Goal: Transaction & Acquisition: Obtain resource

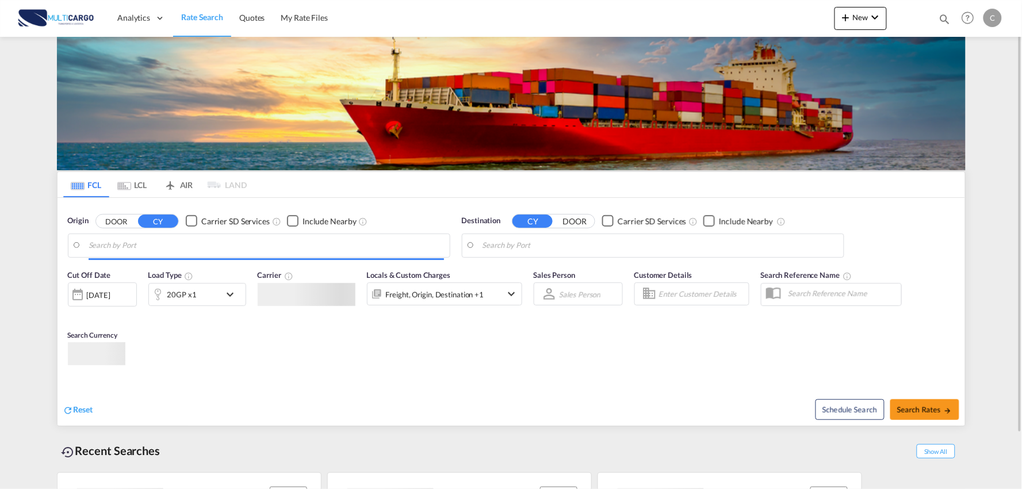
type input "Port of [GEOGRAPHIC_DATA], [GEOGRAPHIC_DATA], [GEOGRAPHIC_DATA]"
type input "Leixoes, Leixoes, PTLEI"
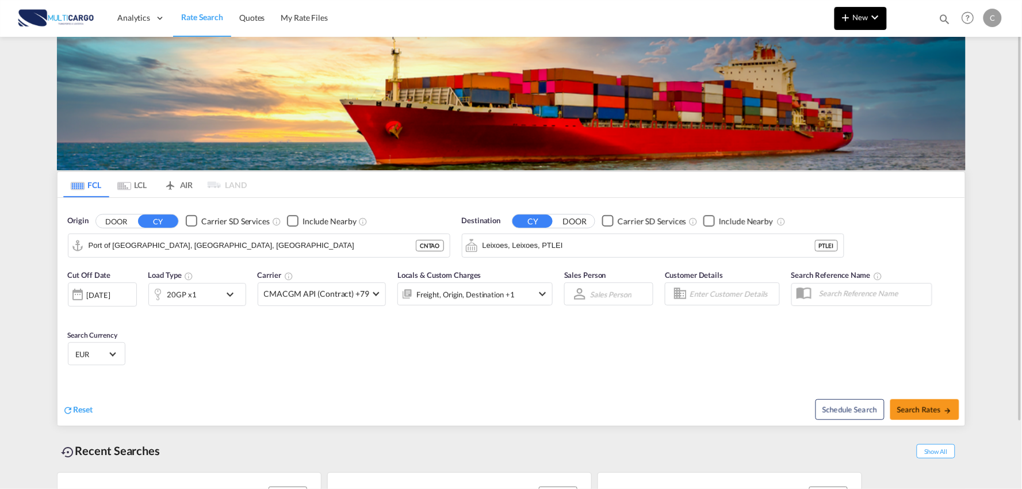
click at [855, 14] on span "New" at bounding box center [860, 17] width 43 height 9
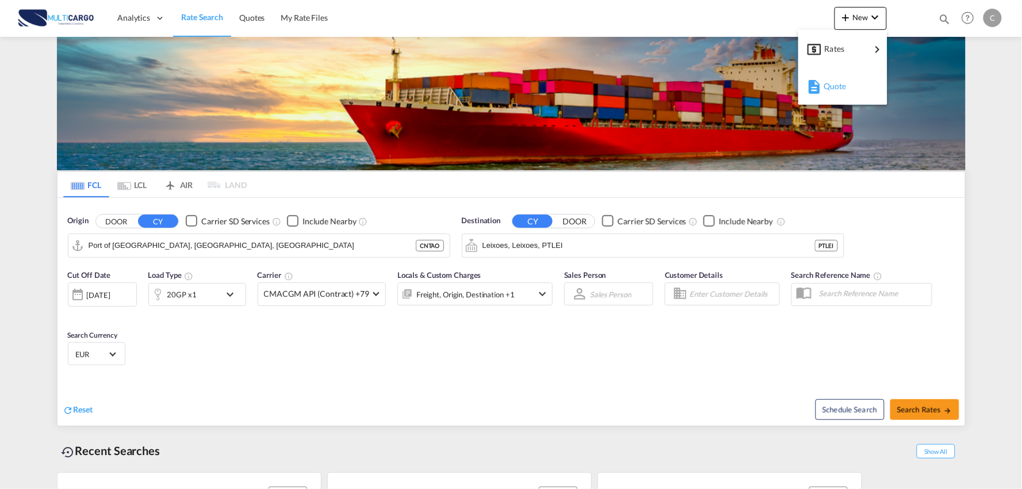
click at [837, 87] on span "Quote" at bounding box center [830, 86] width 13 height 23
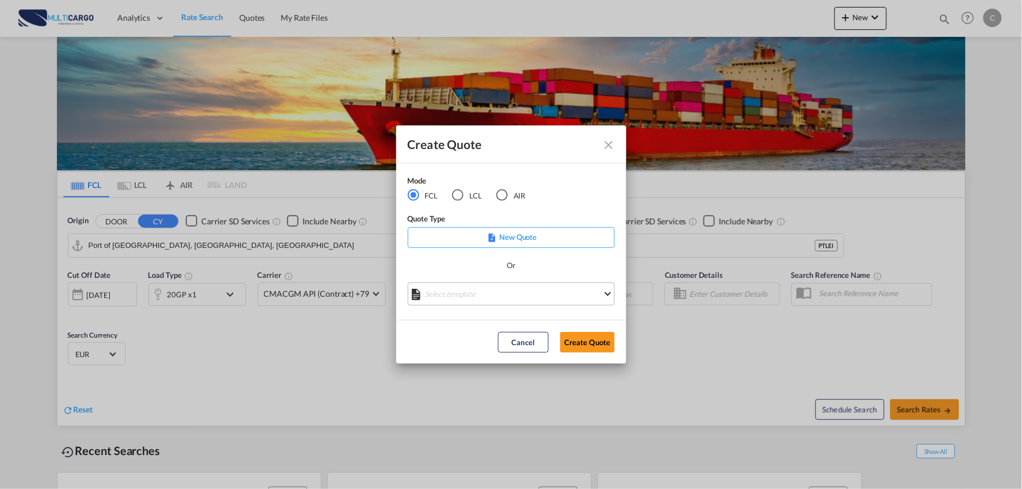
click at [502, 297] on md-select "Select template [DATE] IMP_EXW_FCL [PERSON_NAME] | [DATE] [DATE] IMP_DAP_FCL S/…" at bounding box center [511, 294] width 207 height 23
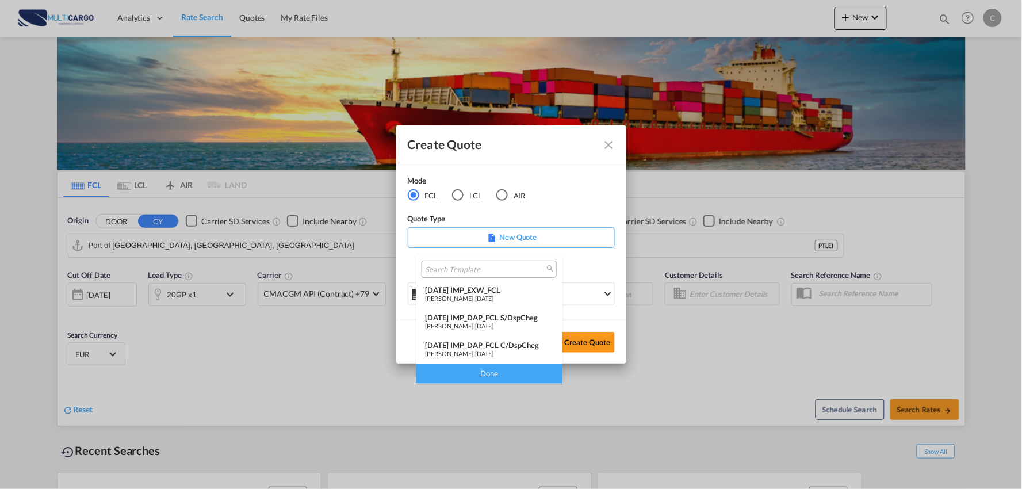
click at [509, 346] on div "[DATE] IMP_DAP_FCL C/DspCheg" at bounding box center [489, 345] width 128 height 9
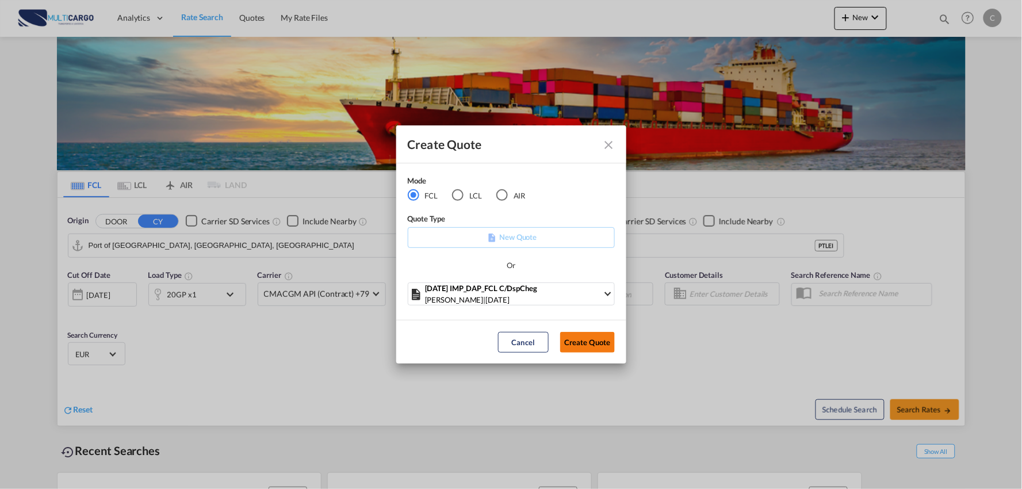
click at [603, 342] on button "Create Quote" at bounding box center [587, 342] width 55 height 21
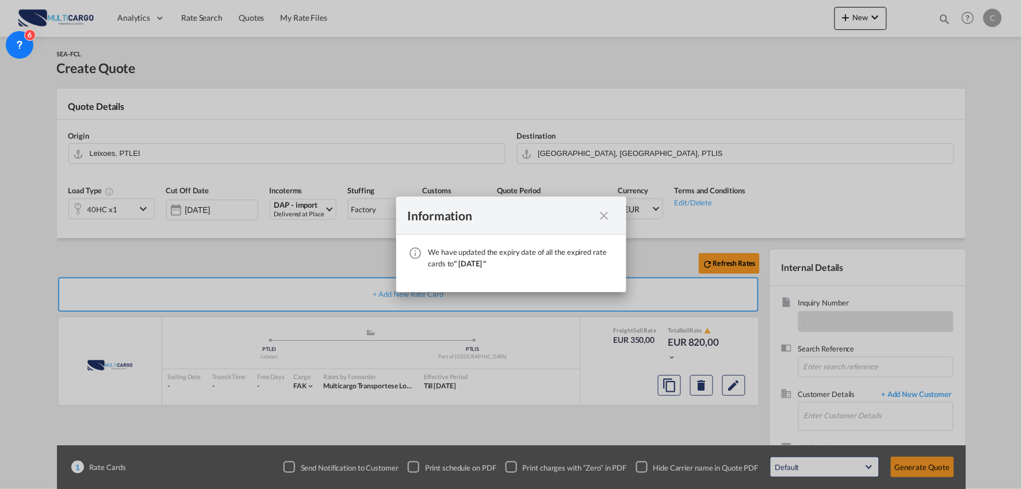
click at [604, 217] on md-icon "icon-close fg-AAA8AD cursor" at bounding box center [605, 216] width 14 height 14
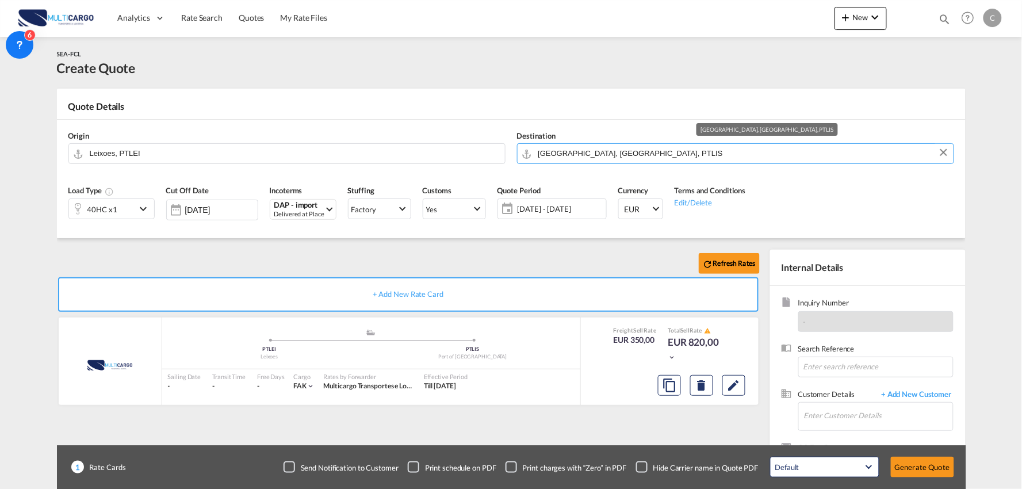
click at [620, 154] on input "[GEOGRAPHIC_DATA], [GEOGRAPHIC_DATA], PTLIS" at bounding box center [744, 153] width 410 height 20
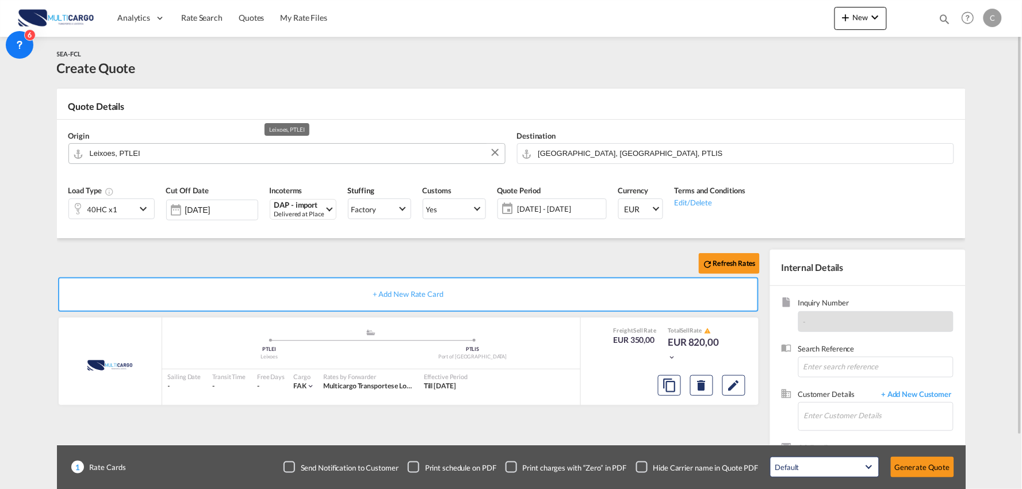
click at [231, 151] on input "Leixoes, PTLEI" at bounding box center [295, 153] width 410 height 20
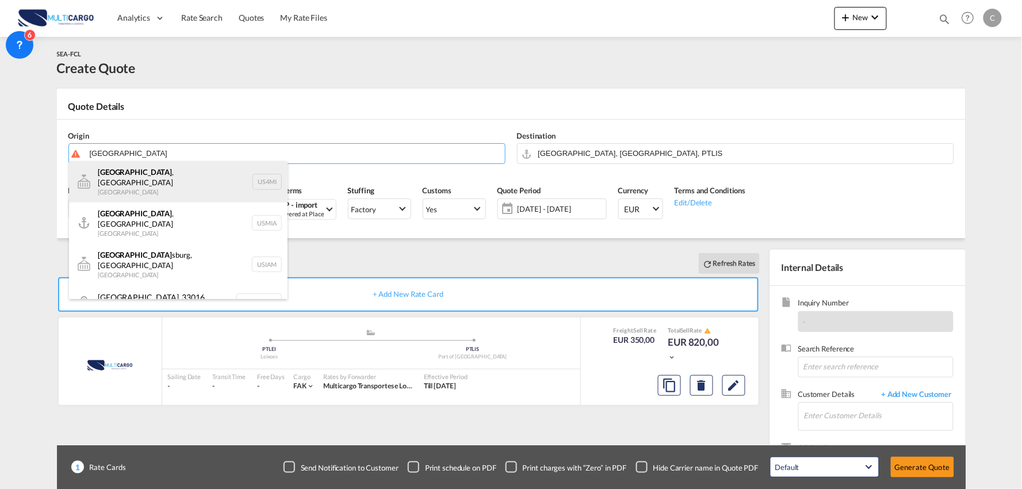
click at [155, 175] on div "[GEOGRAPHIC_DATA] , [GEOGRAPHIC_DATA] [GEOGRAPHIC_DATA] US4MI" at bounding box center [178, 181] width 219 height 41
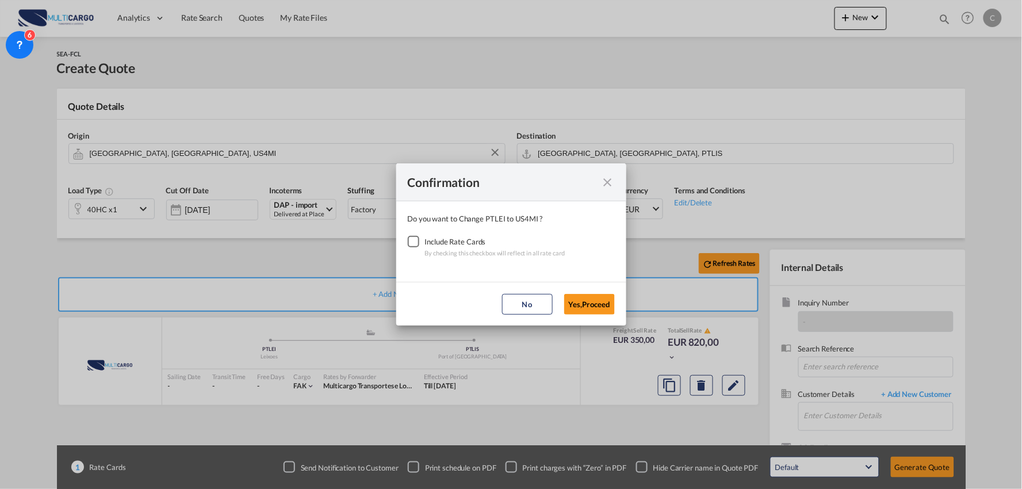
click at [415, 247] on div "Checkbox No Ink" at bounding box center [414, 242] width 12 height 12
drag, startPoint x: 590, startPoint y: 306, endPoint x: 598, endPoint y: 303, distance: 8.8
click at [587, 307] on button "Yes,Proceed" at bounding box center [589, 304] width 51 height 21
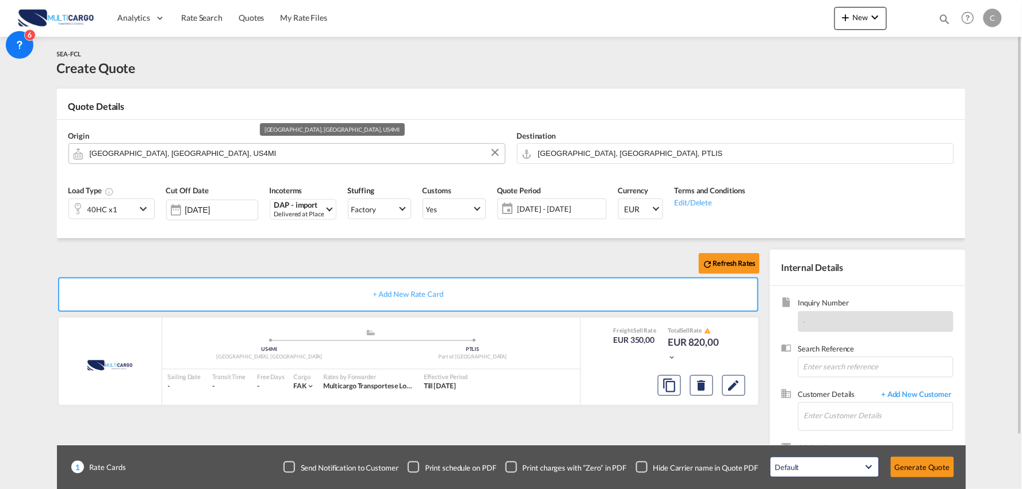
click at [170, 147] on input "[GEOGRAPHIC_DATA], [GEOGRAPHIC_DATA], US4MI" at bounding box center [295, 153] width 410 height 20
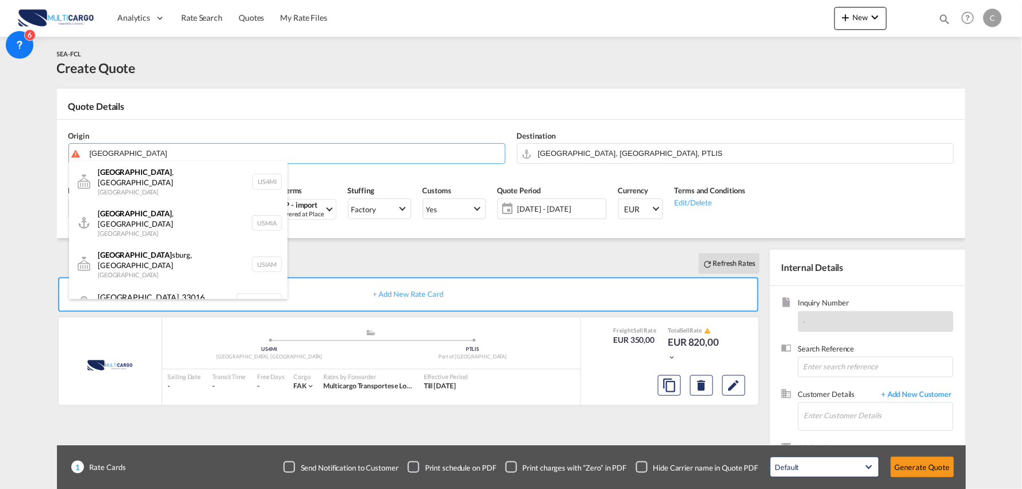
type input "[GEOGRAPHIC_DATA]"
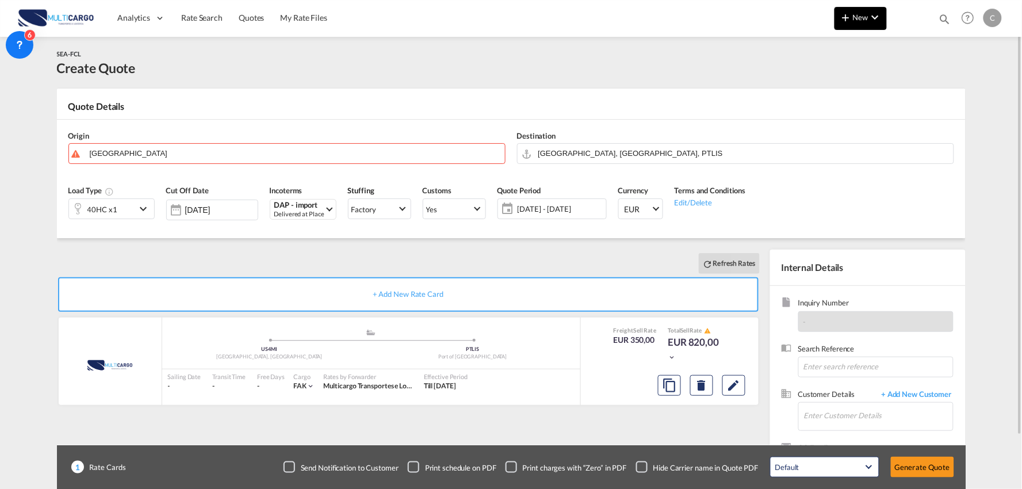
click at [865, 18] on span "New" at bounding box center [860, 17] width 43 height 9
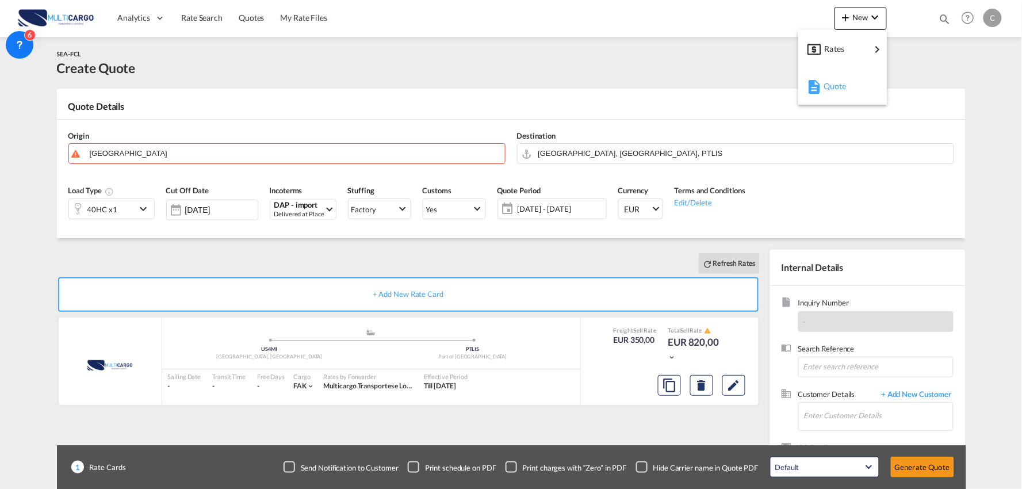
click at [827, 87] on span "Quote" at bounding box center [830, 86] width 13 height 23
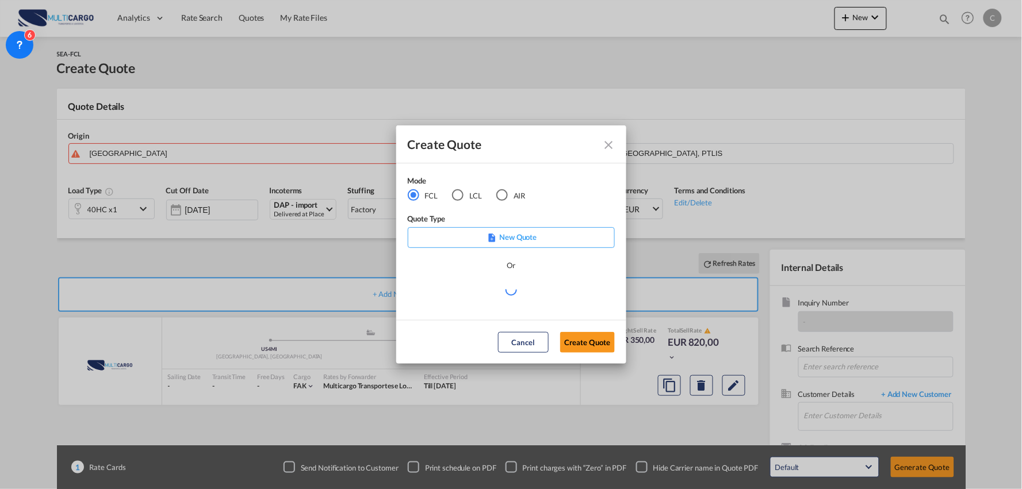
click at [504, 197] on div "AIR" at bounding box center [503, 195] width 12 height 12
click at [530, 295] on md-select "Select template [DATE] IMP_DAP_AIR_>500 [PERSON_NAME] | [DATE] [DATE]_IMP_DAP_A…" at bounding box center [511, 294] width 207 height 23
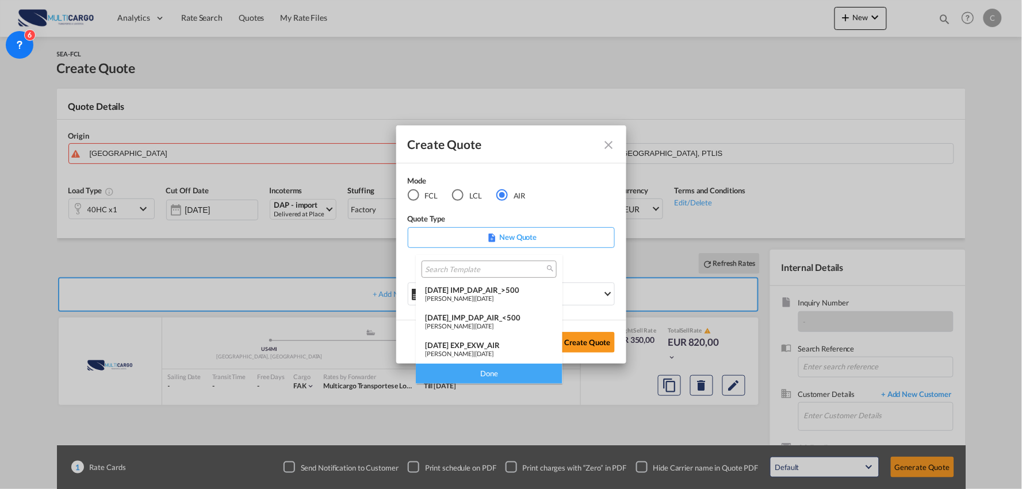
click at [511, 282] on md-option "[DATE] IMP_DAP_AIR_>500 [PERSON_NAME] | [DATE]" at bounding box center [489, 295] width 147 height 28
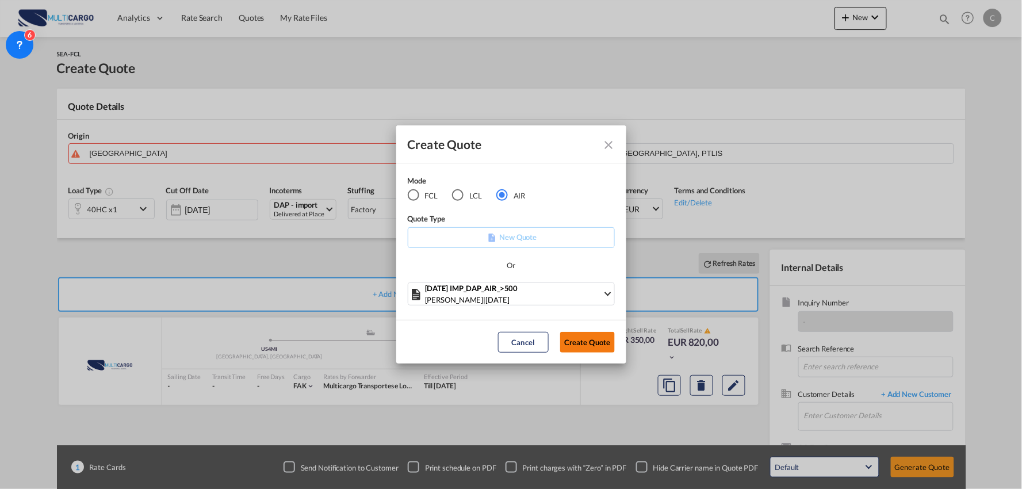
click at [590, 338] on button "Create Quote" at bounding box center [587, 342] width 55 height 21
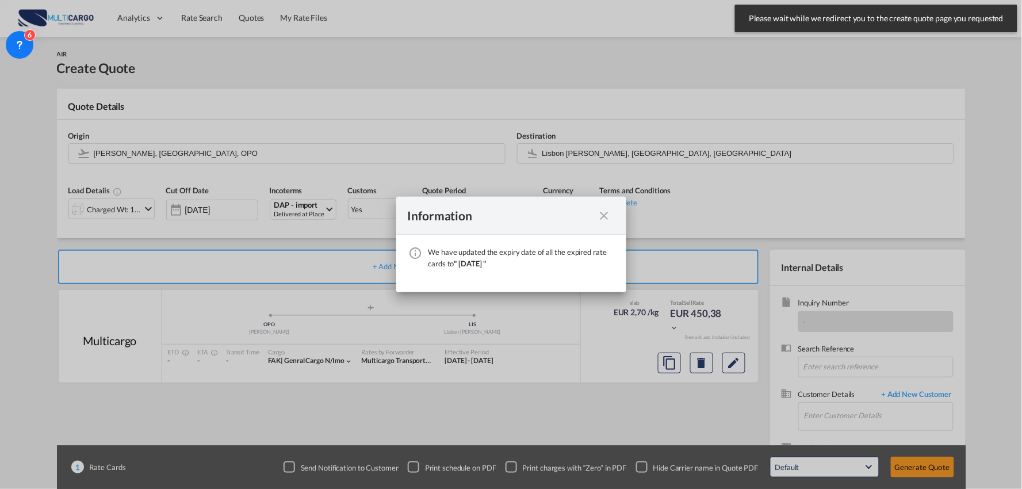
click at [602, 213] on md-icon "icon-close fg-AAA8AD cursor" at bounding box center [605, 216] width 14 height 14
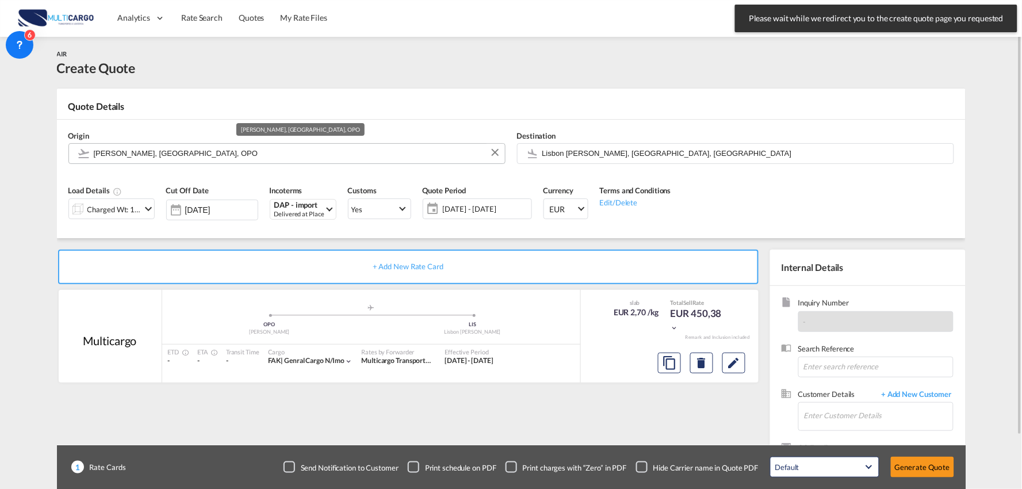
click at [217, 151] on input "[PERSON_NAME], [GEOGRAPHIC_DATA], OPO" at bounding box center [297, 153] width 406 height 20
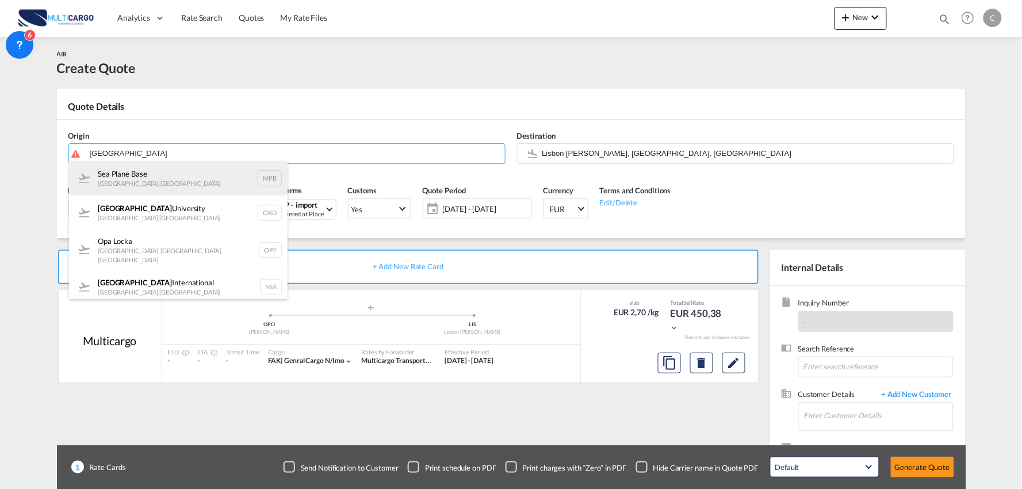
click at [162, 186] on div "Sea Plane Base [GEOGRAPHIC_DATA] , [GEOGRAPHIC_DATA] MPB" at bounding box center [178, 178] width 219 height 35
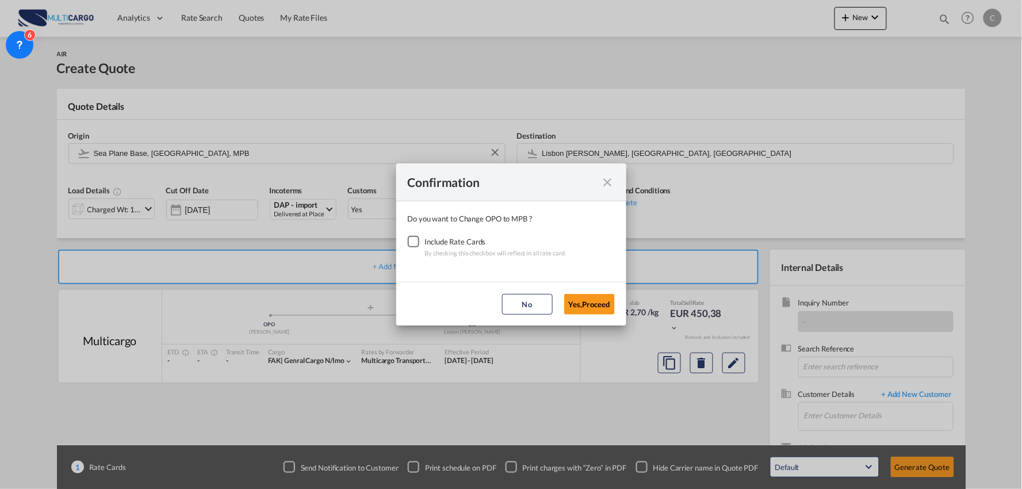
click at [606, 176] on md-icon "icon-close fg-AAA8AD cursor" at bounding box center [608, 182] width 14 height 14
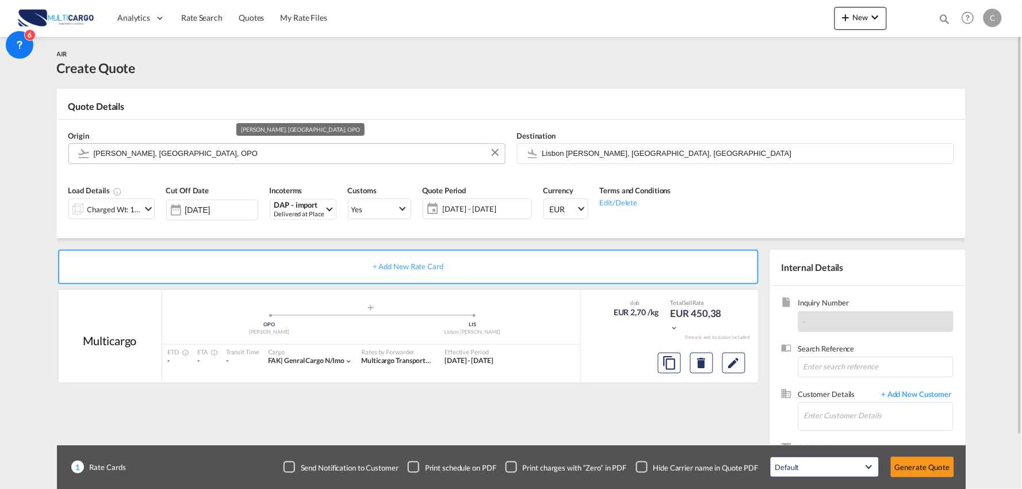
click at [146, 150] on input "[PERSON_NAME], [GEOGRAPHIC_DATA], OPO" at bounding box center [297, 153] width 406 height 20
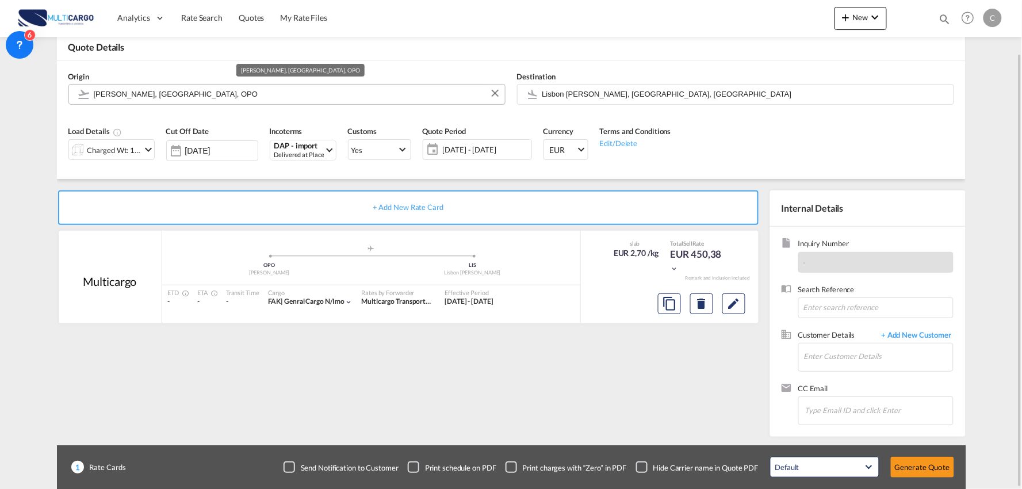
click at [212, 96] on input "[PERSON_NAME], [GEOGRAPHIC_DATA], OPO" at bounding box center [297, 94] width 406 height 20
drag, startPoint x: 185, startPoint y: 95, endPoint x: -33, endPoint y: 75, distance: 218.4
click at [0, 75] on html "Analytics Reports Dashboard Rate Search Quotes My Rate Files" at bounding box center [511, 244] width 1022 height 489
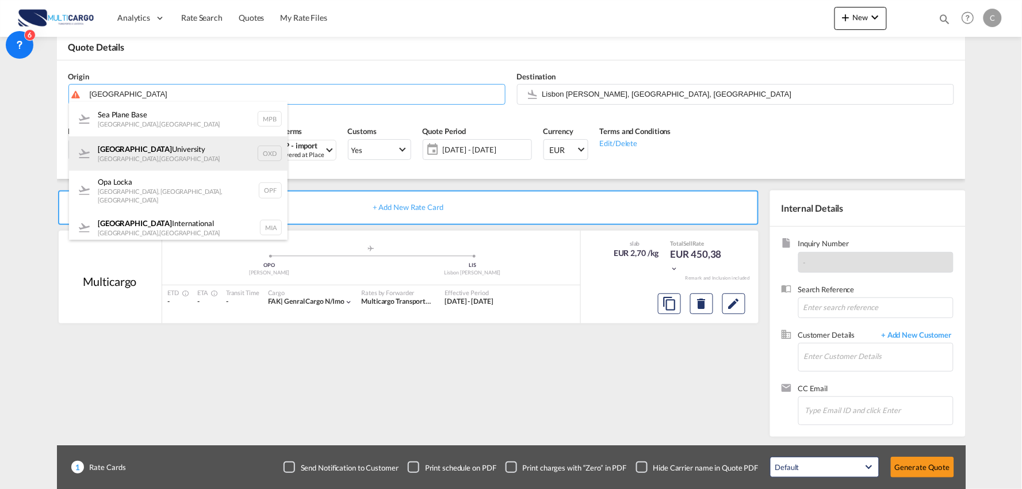
click at [165, 152] on div "[GEOGRAPHIC_DATA] , [GEOGRAPHIC_DATA] OXD" at bounding box center [178, 153] width 219 height 35
type input "[GEOGRAPHIC_DATA], [GEOGRAPHIC_DATA], OXD"
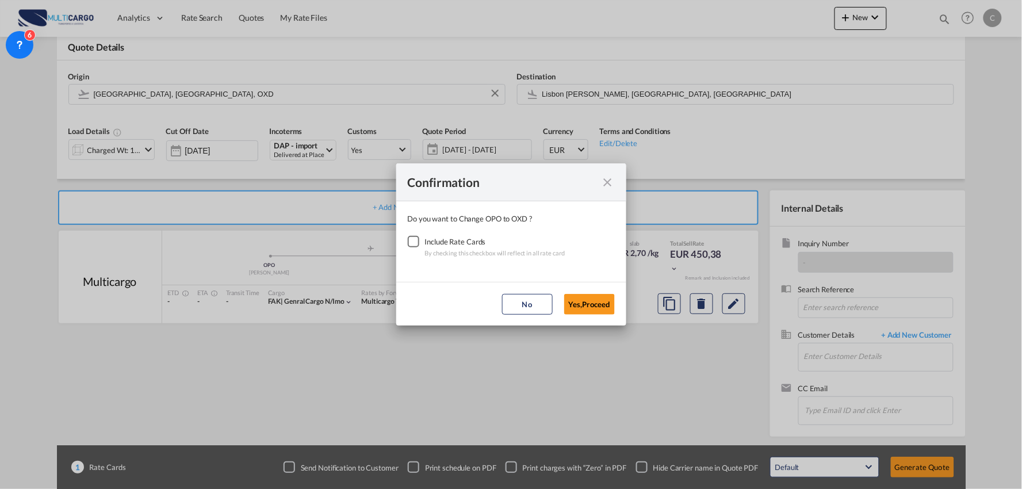
drag, startPoint x: 404, startPoint y: 238, endPoint x: 440, endPoint y: 242, distance: 35.8
click at [412, 242] on div "Checkbox No Ink" at bounding box center [414, 242] width 12 height 12
click at [593, 307] on button "Yes,Proceed" at bounding box center [589, 304] width 51 height 21
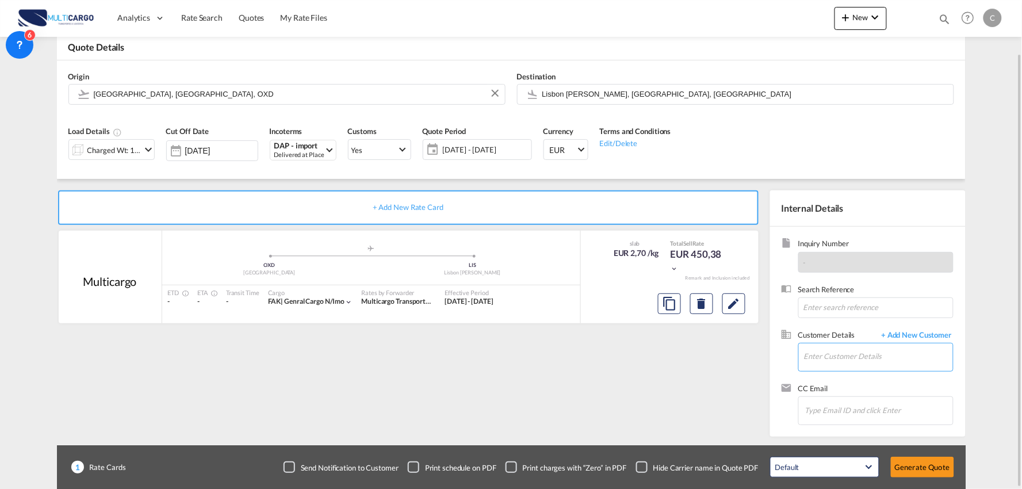
click at [838, 356] on input "Enter Customer Details" at bounding box center [878, 356] width 149 height 26
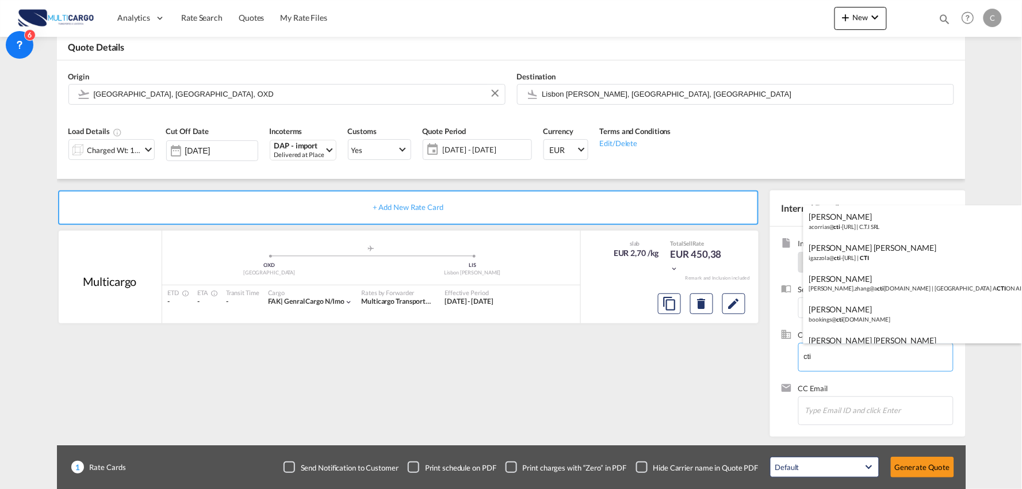
drag, startPoint x: 823, startPoint y: 357, endPoint x: 772, endPoint y: 354, distance: 51.3
click at [772, 354] on body "Analytics Reports Dashboard Rate Search Quotes My Rate Files Analytics" at bounding box center [511, 244] width 1022 height 489
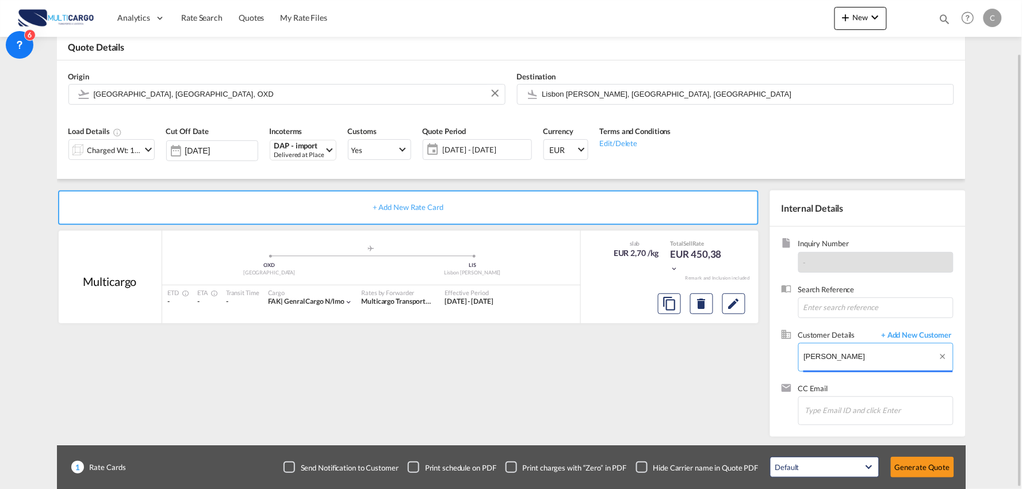
drag, startPoint x: 860, startPoint y: 355, endPoint x: 736, endPoint y: 349, distance: 123.9
click at [738, 351] on div "+ Add New Rate Card Multicargo added by you .a{fill:#aaa8ad;} .a{fill:#aaa8ad;}…" at bounding box center [511, 308] width 909 height 258
drag, startPoint x: 825, startPoint y: 357, endPoint x: 835, endPoint y: 354, distance: 10.0
click at [826, 356] on input "[PERSON_NAME]" at bounding box center [878, 356] width 149 height 26
drag, startPoint x: 835, startPoint y: 354, endPoint x: 730, endPoint y: 361, distance: 105.5
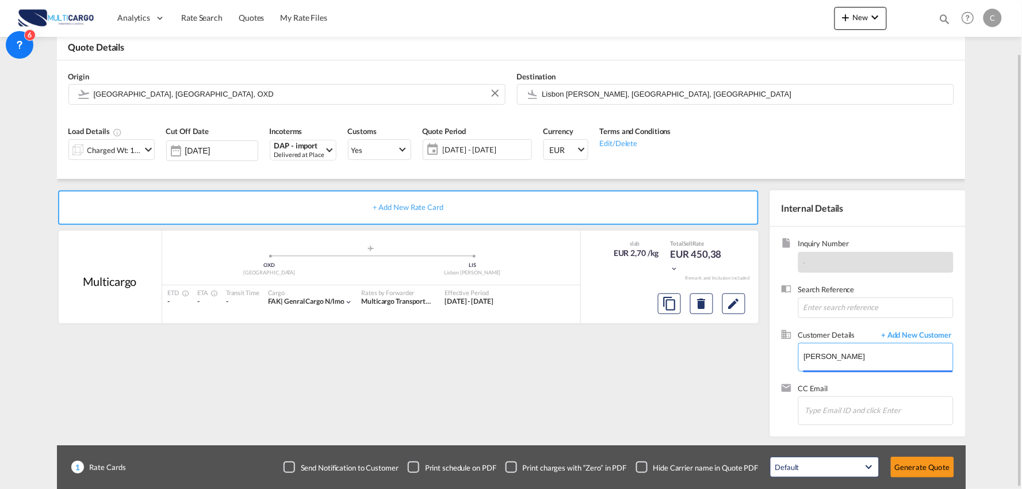
click at [730, 361] on div "+ Add New Rate Card Multicargo added by you .a{fill:#aaa8ad;} .a{fill:#aaa8ad;}…" at bounding box center [511, 308] width 909 height 258
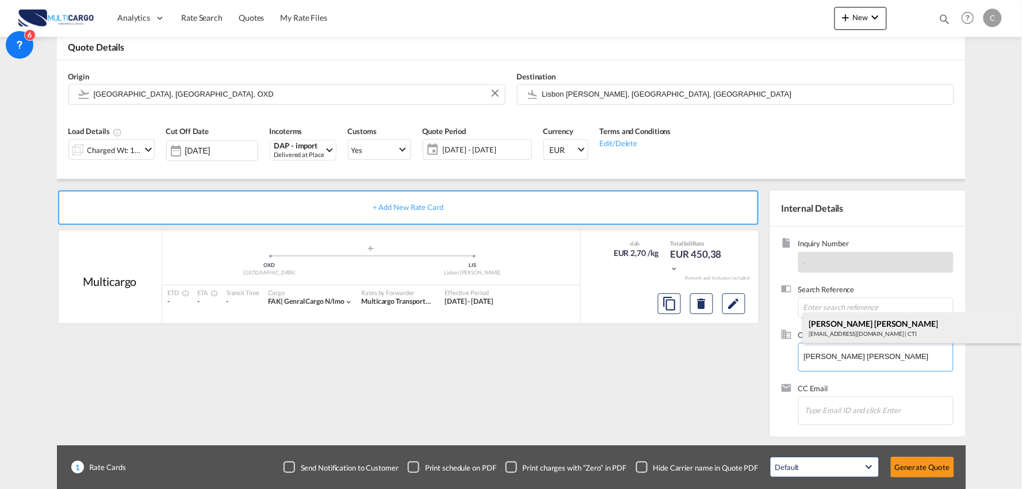
click at [847, 334] on div "[PERSON_NAME] [PERSON_NAME] [PERSON_NAME][EMAIL_ADDRESS][DOMAIN_NAME] | CTI" at bounding box center [913, 327] width 219 height 31
type input "CTI, [PERSON_NAME] [PERSON_NAME], [EMAIL_ADDRESS][DOMAIN_NAME]"
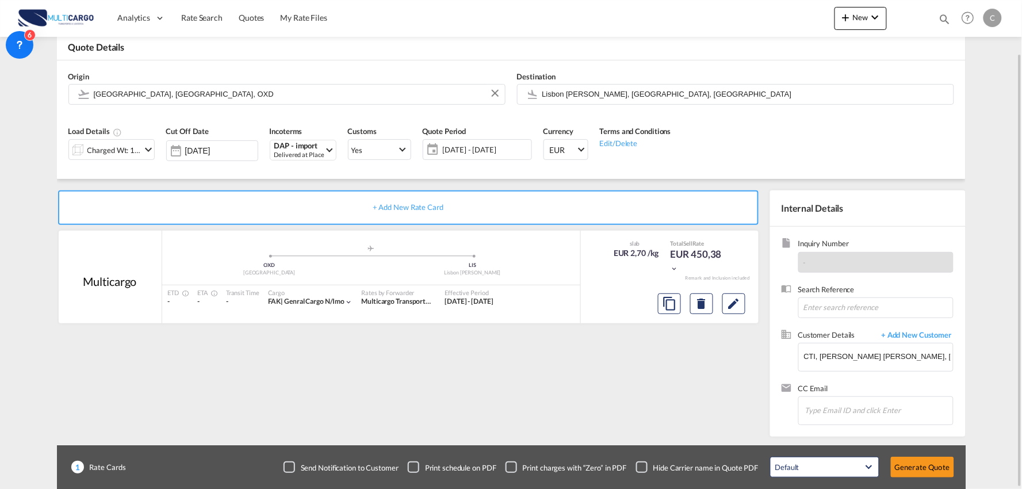
click at [587, 400] on div "+ Add New Rate Card Multicargo added by you .a{fill:#aaa8ad;} .a{fill:#aaa8ad;}…" at bounding box center [411, 310] width 708 height 241
click at [637, 461] on div "Checkbox No Ink" at bounding box center [642, 467] width 12 height 12
drag, startPoint x: 533, startPoint y: 401, endPoint x: 422, endPoint y: 254, distance: 183.7
click at [534, 401] on div "+ Add New Rate Card Multicargo added by you .a{fill:#aaa8ad;} .a{fill:#aaa8ad;}…" at bounding box center [411, 310] width 708 height 241
drag, startPoint x: 111, startPoint y: 148, endPoint x: 113, endPoint y: 157, distance: 8.4
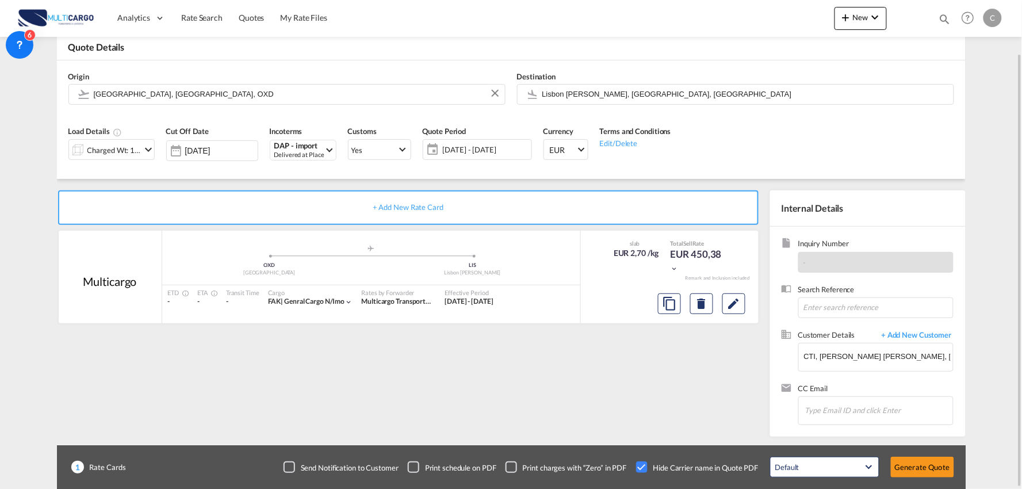
click at [111, 150] on div "Charged Wt: 166,67 KG" at bounding box center [114, 150] width 54 height 16
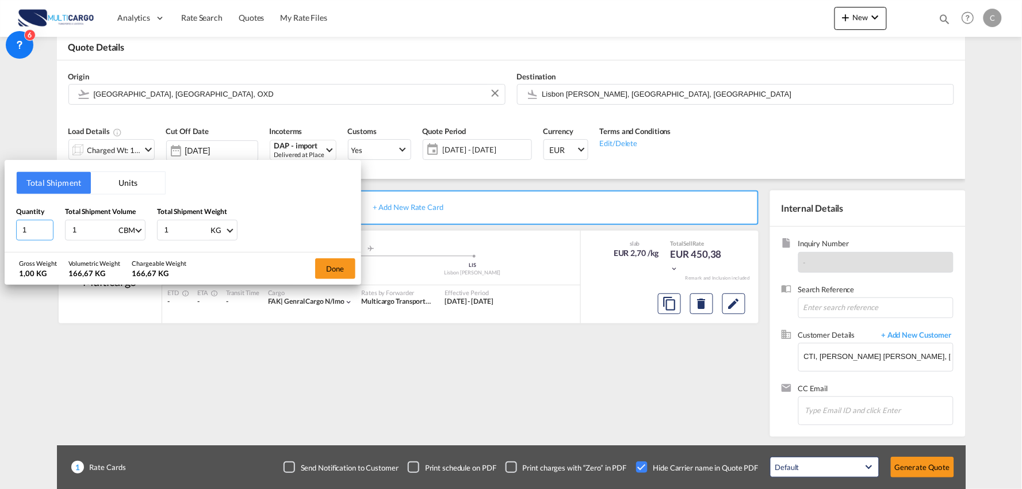
click at [12, 233] on div "Total Shipment Units Quantity 1 Total Shipment Volume 1 CBM CBM CFT KG LB Total…" at bounding box center [183, 206] width 357 height 92
click at [23, 231] on input "1" at bounding box center [34, 230] width 37 height 21
click at [26, 230] on input "1" at bounding box center [34, 230] width 37 height 21
drag, startPoint x: 16, startPoint y: 228, endPoint x: 8, endPoint y: 228, distance: 8.1
click at [8, 228] on div "Total Shipment Units Quantity 1 Total Shipment Volume 1 CBM CBM CFT KG LB Total…" at bounding box center [183, 206] width 357 height 92
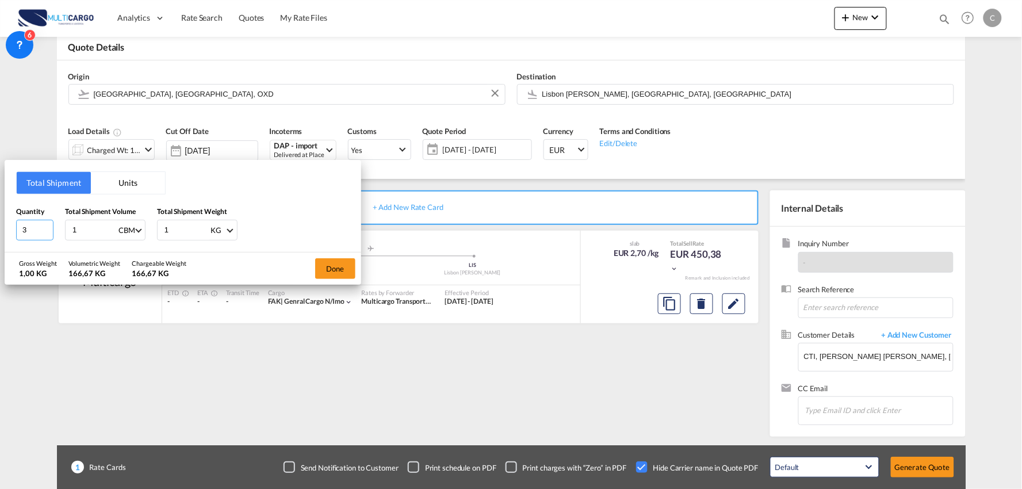
type input "3"
type input "57"
drag, startPoint x: 91, startPoint y: 224, endPoint x: 25, endPoint y: 234, distance: 66.3
click at [28, 234] on div "Quantity 3 Total Shipment Volume 1 CBM CBM CFT KG LB Total Shipment Weight 57 K…" at bounding box center [183, 223] width 334 height 35
drag, startPoint x: 88, startPoint y: 231, endPoint x: 13, endPoint y: 234, distance: 75.4
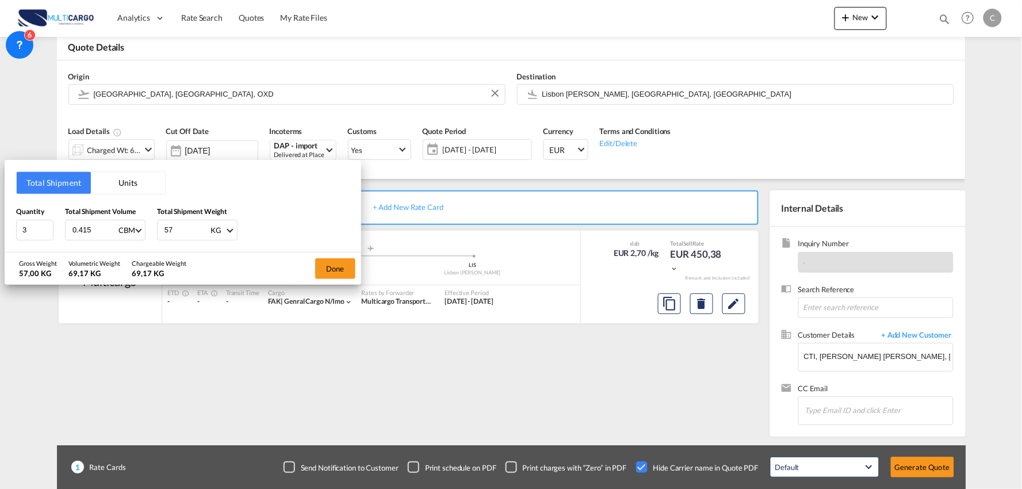
click at [43, 231] on div "Quantity 3 Total Shipment Volume 0.415 CBM CBM CFT KG LB Total Shipment Weight …" at bounding box center [183, 223] width 334 height 35
type input "5"
click at [83, 228] on input "5" at bounding box center [94, 230] width 46 height 20
click at [348, 262] on button "Done" at bounding box center [335, 268] width 40 height 21
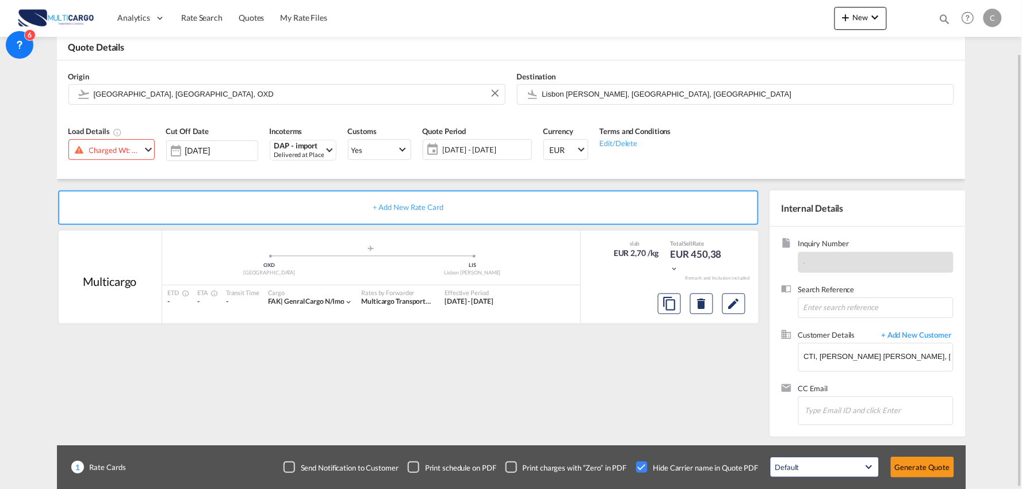
click at [518, 367] on div "+ Add New Rate Card Multicargo added by you .a{fill:#aaa8ad;} .a{fill:#aaa8ad;}…" at bounding box center [411, 310] width 708 height 241
click at [915, 463] on button "Generate Quote" at bounding box center [922, 467] width 63 height 21
click at [106, 147] on div "Charged Wt: 57,00 KG" at bounding box center [115, 150] width 52 height 16
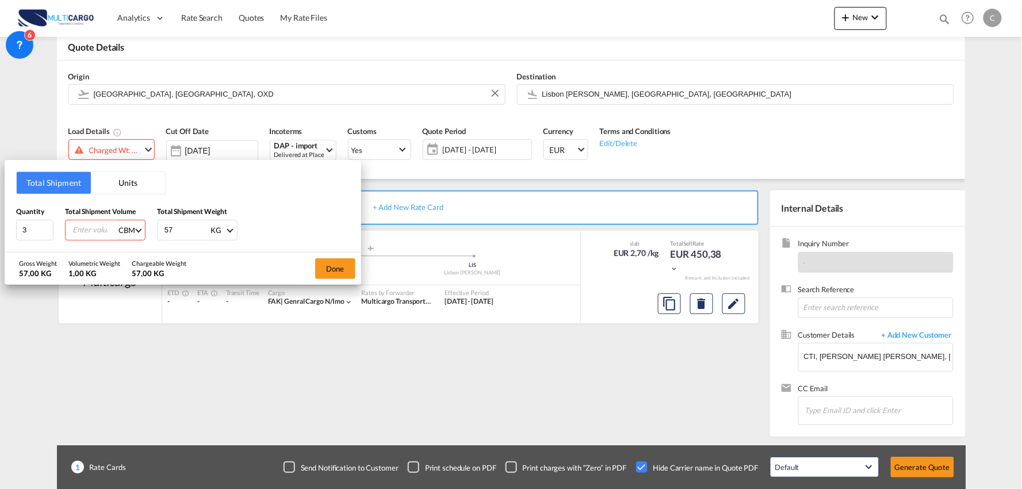
click at [98, 227] on input "number" at bounding box center [94, 230] width 46 height 20
type input "0.415"
click at [136, 230] on span at bounding box center [138, 230] width 6 height 6
click at [307, 217] on md-backdrop at bounding box center [511, 244] width 1022 height 489
click at [349, 293] on div "Total Shipment Units Quantity 3 Total Shipment Volume 0.415 CBM Total Shipment …" at bounding box center [511, 244] width 1022 height 489
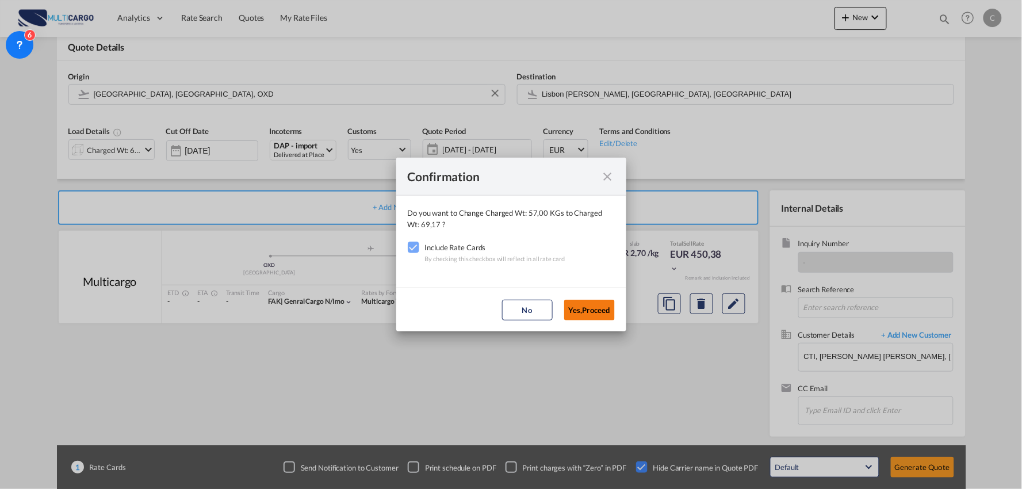
click at [587, 308] on button "Yes,Proceed" at bounding box center [589, 310] width 51 height 21
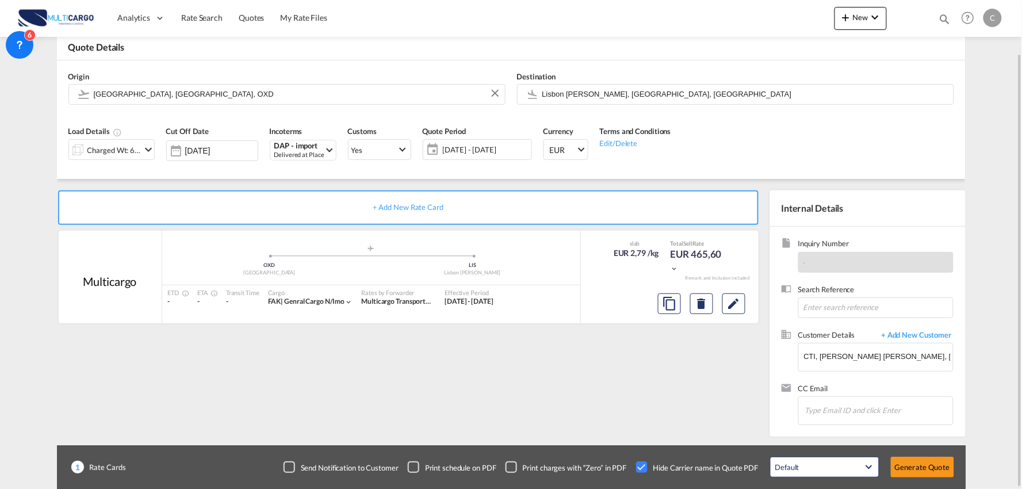
click at [544, 369] on div "+ Add New Rate Card Multicargo added by you .a{fill:#aaa8ad;} .a{fill:#aaa8ad;}…" at bounding box center [411, 310] width 708 height 241
click at [915, 463] on button "Generate Quote" at bounding box center [922, 467] width 63 height 21
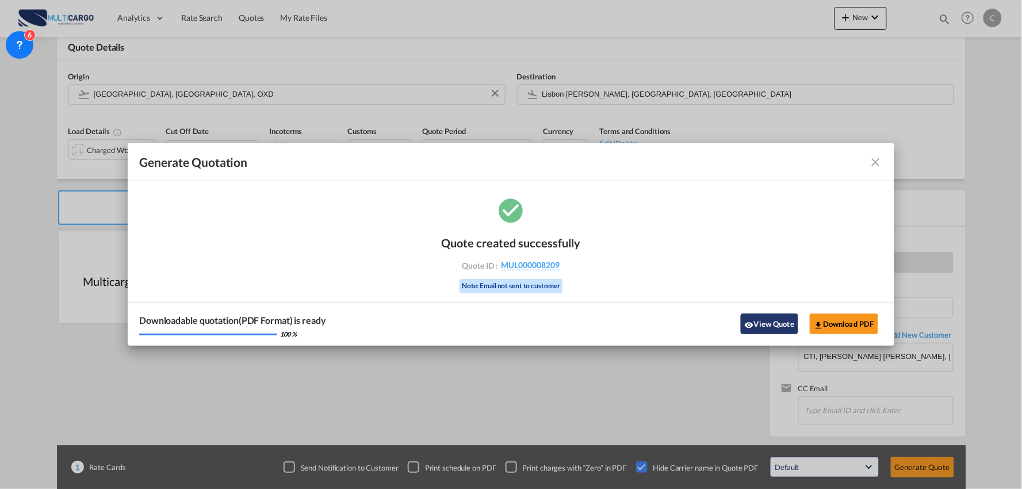
click at [746, 328] on md-icon "icon-eye" at bounding box center [749, 324] width 9 height 9
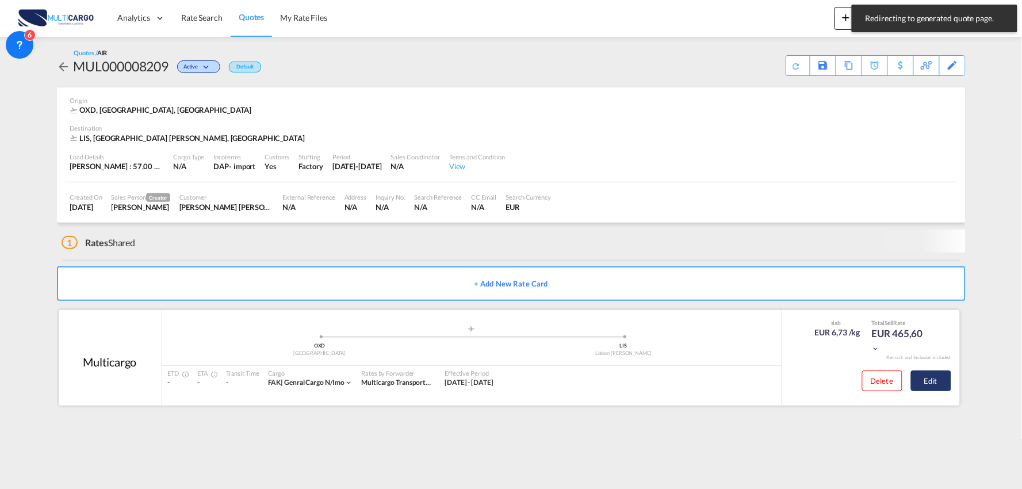
click at [927, 387] on button "Edit" at bounding box center [931, 381] width 40 height 21
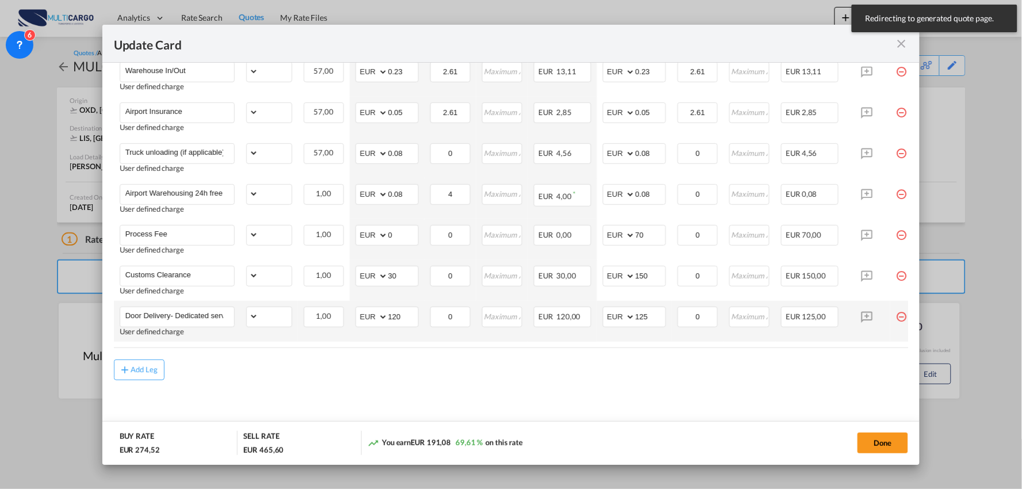
select select "per_bl"
select select "per_kg"
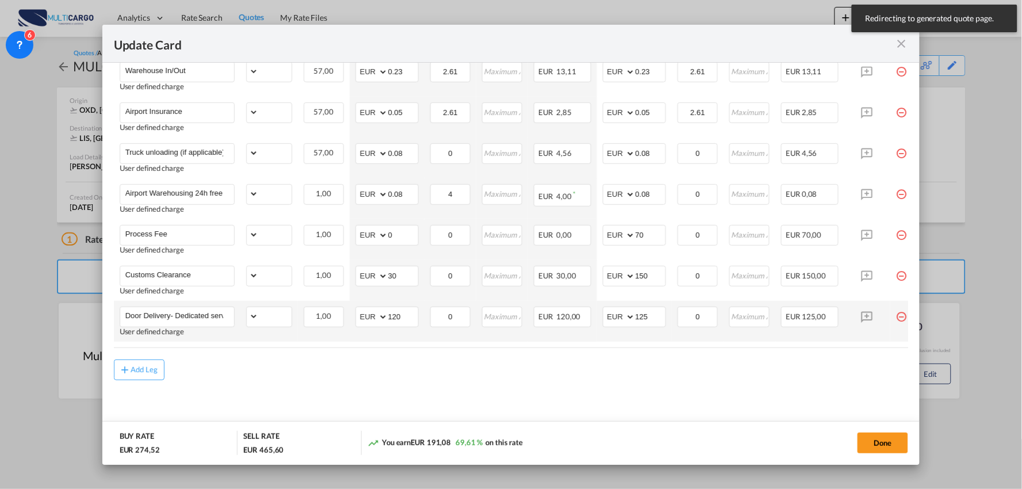
select select "per_shipment"
select select "per_bl"
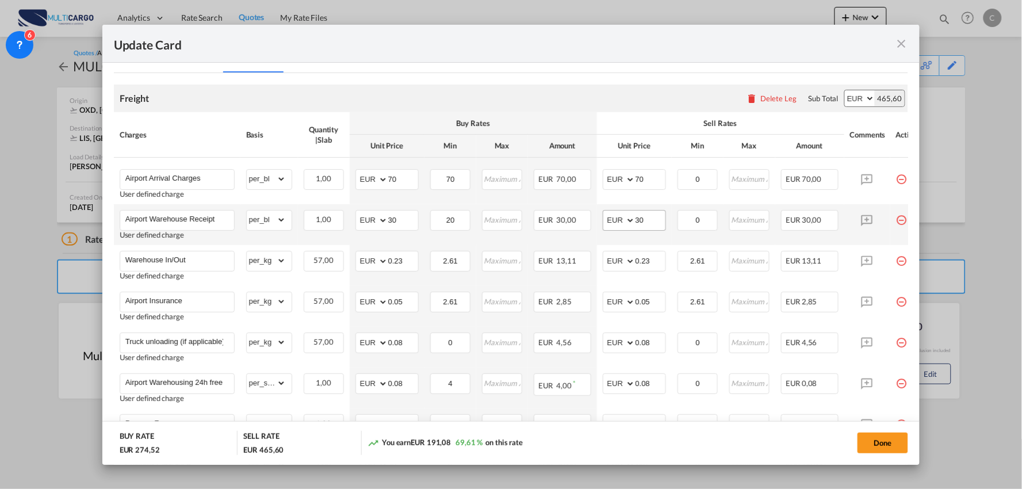
scroll to position [367, 0]
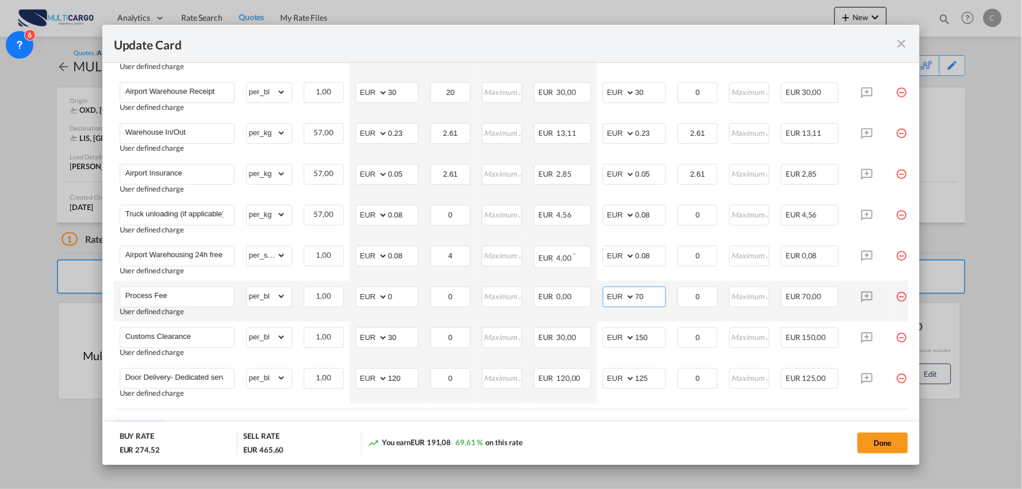
click at [655, 297] on input "70" at bounding box center [651, 295] width 30 height 17
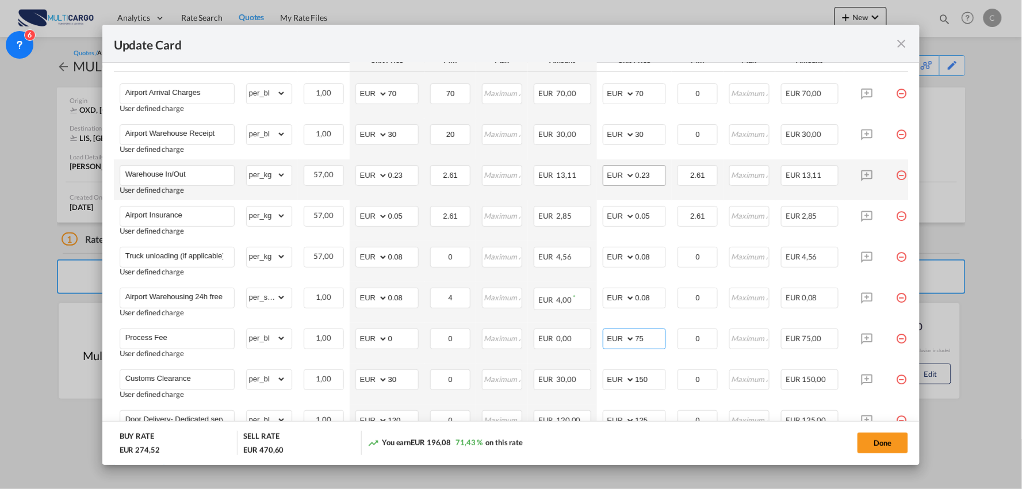
scroll to position [303, 0]
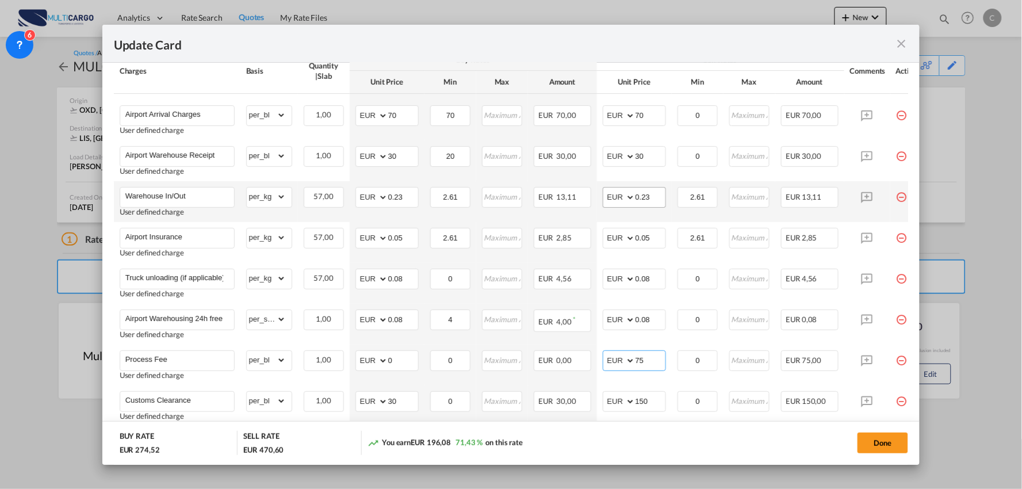
type input "75"
click at [655, 198] on input "0.23" at bounding box center [651, 196] width 30 height 17
type input "0.24"
click at [662, 150] on input "30" at bounding box center [651, 155] width 30 height 17
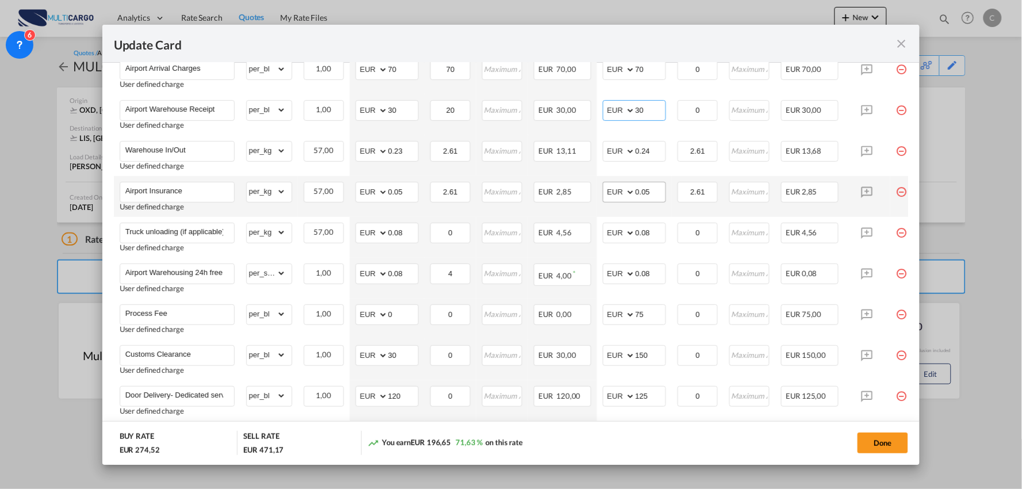
scroll to position [432, 0]
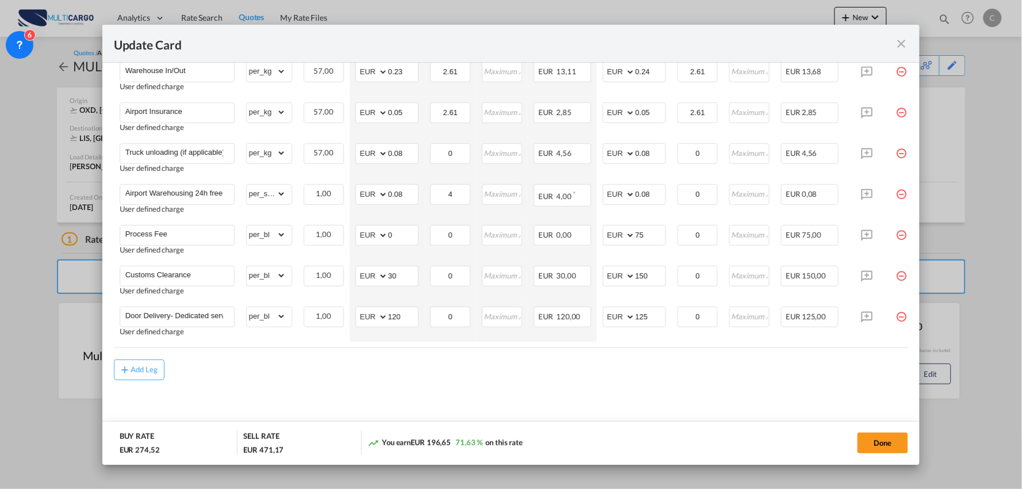
click at [656, 393] on md-content "Freight Please enter leg name Leg Name Already Exists Delete Leg Sub Total AED …" at bounding box center [511, 160] width 795 height 552
click at [650, 273] on input "150" at bounding box center [651, 274] width 30 height 17
click at [315, 375] on div "Add Leg" at bounding box center [511, 370] width 795 height 21
click at [401, 367] on div "Add Leg" at bounding box center [511, 370] width 795 height 21
click at [293, 362] on div "Add Leg" at bounding box center [511, 370] width 795 height 21
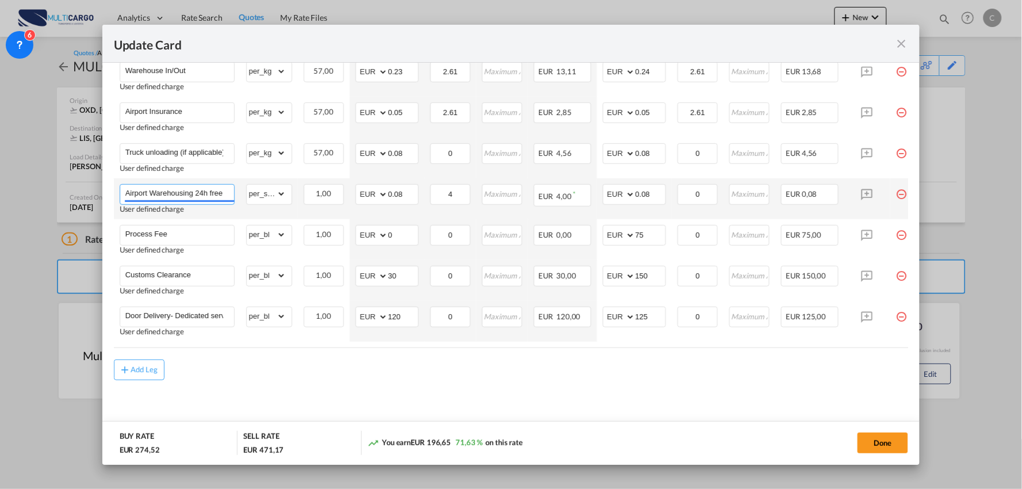
click at [211, 189] on input "Airport Warehousing 24h free *Eur x CW x Day - up to 7day - min EUR 4,00" at bounding box center [179, 193] width 109 height 17
type input "Airport Warehousing *Eur x CW x Day - up to 7day - min EUR 4,00"
click at [318, 359] on air-lcl-rate-modification "Freight Please enter leg name Leg Name Already Exists Delete Leg Sub Total AED …" at bounding box center [511, 132] width 795 height 497
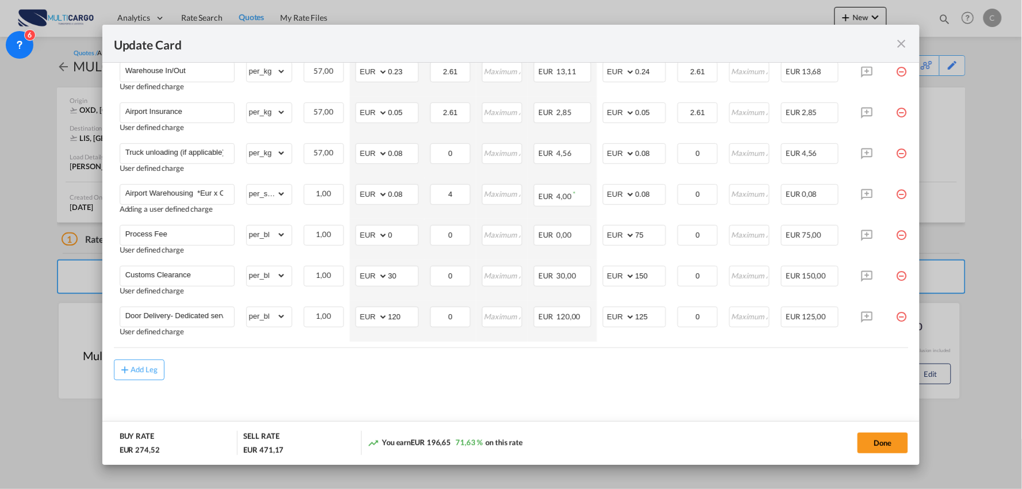
click at [586, 397] on md-content "Freight Please enter leg name Leg Name Already Exists Delete Leg Sub Total AED …" at bounding box center [511, 160] width 795 height 552
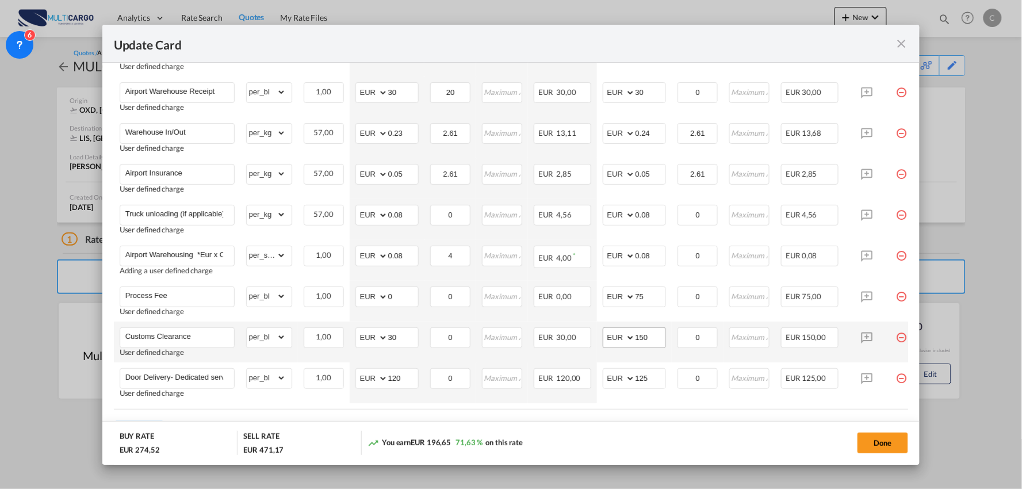
scroll to position [432, 0]
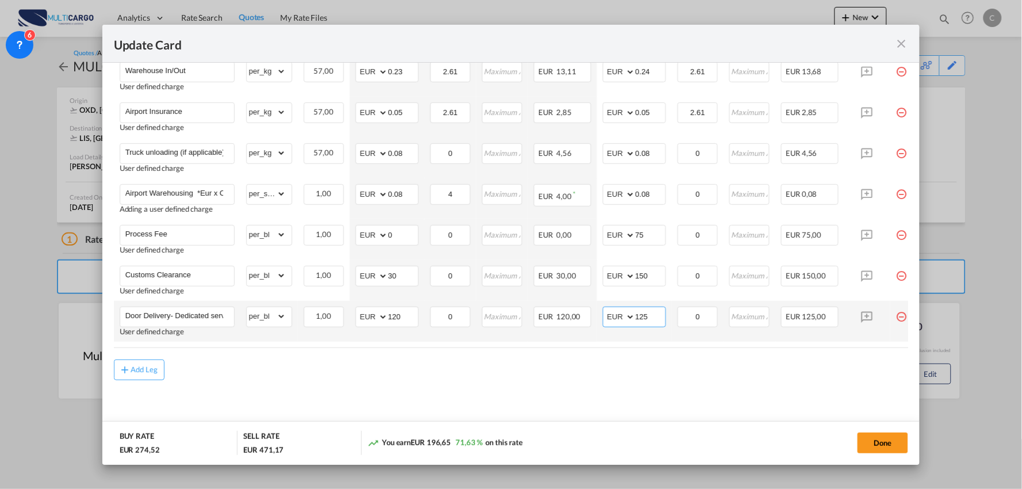
drag, startPoint x: 655, startPoint y: 309, endPoint x: 604, endPoint y: 314, distance: 50.8
click at [610, 314] on md-input-container "AED AFN ALL AMD ANG AOA ARS AUD AWG AZN BAM BBD BDT BGN BHD BIF BMD BND [PERSON…" at bounding box center [634, 317] width 63 height 21
type input "90"
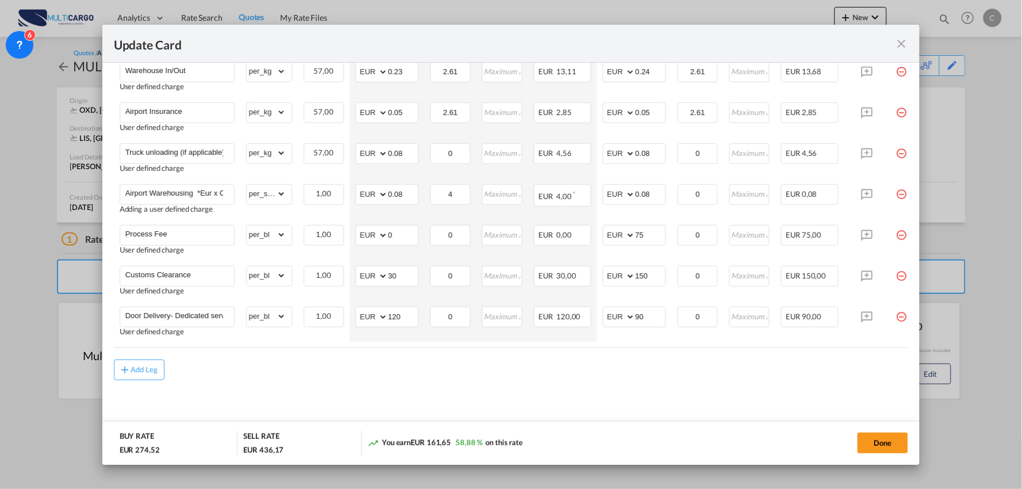
click at [631, 388] on md-content "Freight Please enter leg name Leg Name Already Exists Delete Leg Sub Total AED …" at bounding box center [511, 160] width 795 height 552
click at [283, 378] on div "Add Leg" at bounding box center [511, 370] width 795 height 21
click at [601, 377] on div "Add Leg" at bounding box center [511, 370] width 795 height 21
click at [610, 230] on md-input-container "AED AFN ALL AMD ANG AOA ARS AUD AWG AZN BAM BBD BDT BGN BHD BIF BMD BND [PERSON…" at bounding box center [634, 235] width 63 height 21
type input "70"
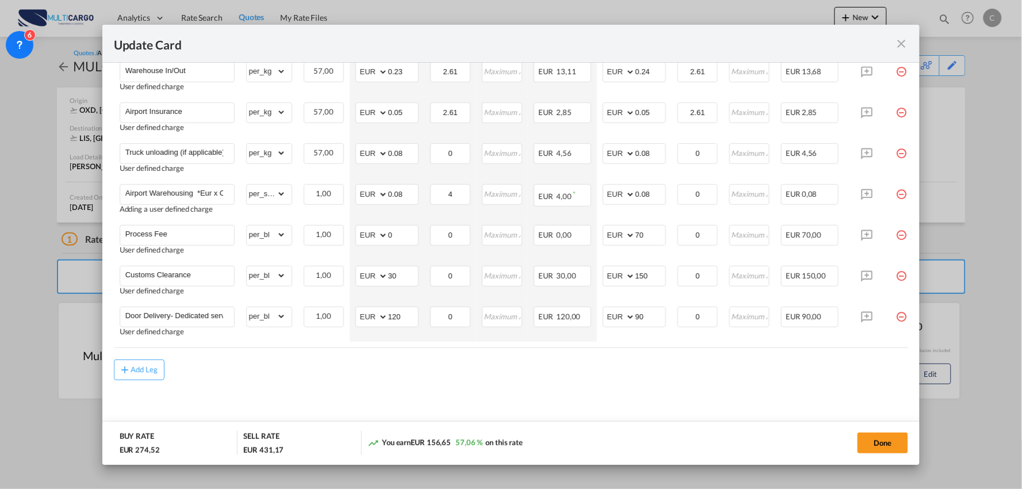
click at [695, 387] on md-content "Freight Please enter leg name Leg Name Already Exists Delete Leg Sub Total AED …" at bounding box center [511, 160] width 795 height 552
click at [554, 388] on md-content "Freight Please enter leg name Leg Name Already Exists Delete Leg Sub Total AED …" at bounding box center [511, 160] width 795 height 552
click at [893, 445] on button "Done" at bounding box center [883, 443] width 51 height 21
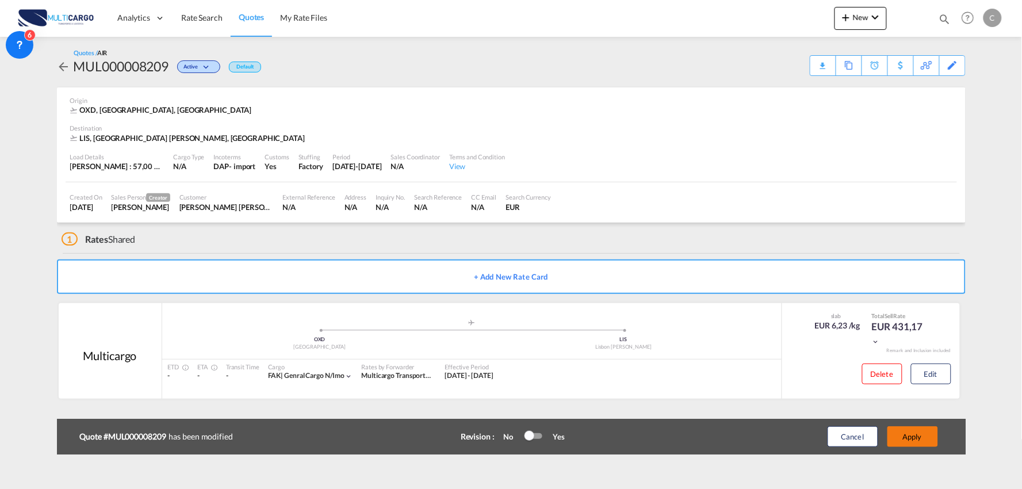
click at [922, 436] on button "Apply" at bounding box center [913, 436] width 51 height 21
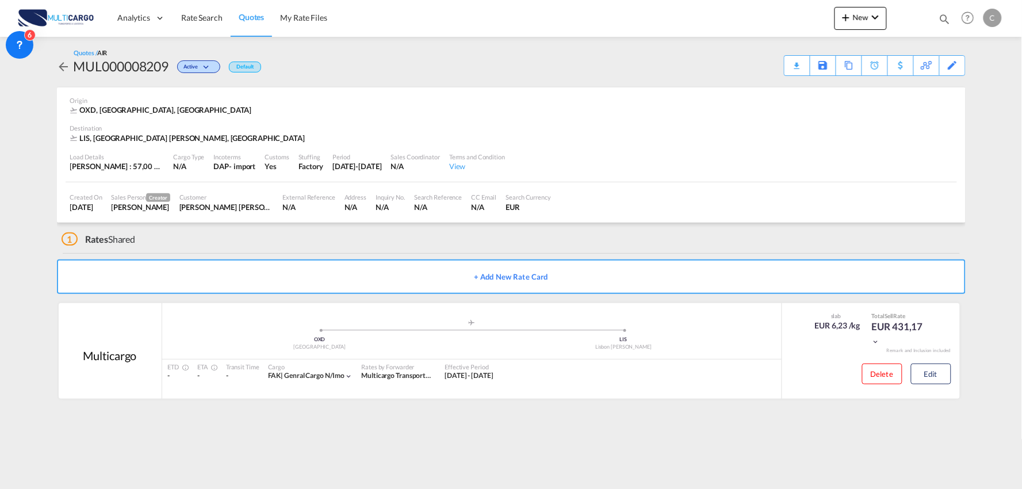
drag, startPoint x: 377, startPoint y: 243, endPoint x: 147, endPoint y: 251, distance: 229.7
click at [377, 243] on div "1 Rates Shared" at bounding box center [514, 237] width 904 height 28
click at [288, 239] on div "1 Rates Shared" at bounding box center [514, 237] width 904 height 28
click at [33, 304] on md-content "Analytics Reports Dashboard Rate Search Quotes My Rate Files New Rates Ratecard" at bounding box center [511, 244] width 1022 height 489
click at [528, 424] on md-content "Analytics Reports Dashboard Rate Search Quotes My Rate Files New Rates Ratecard" at bounding box center [511, 244] width 1022 height 489
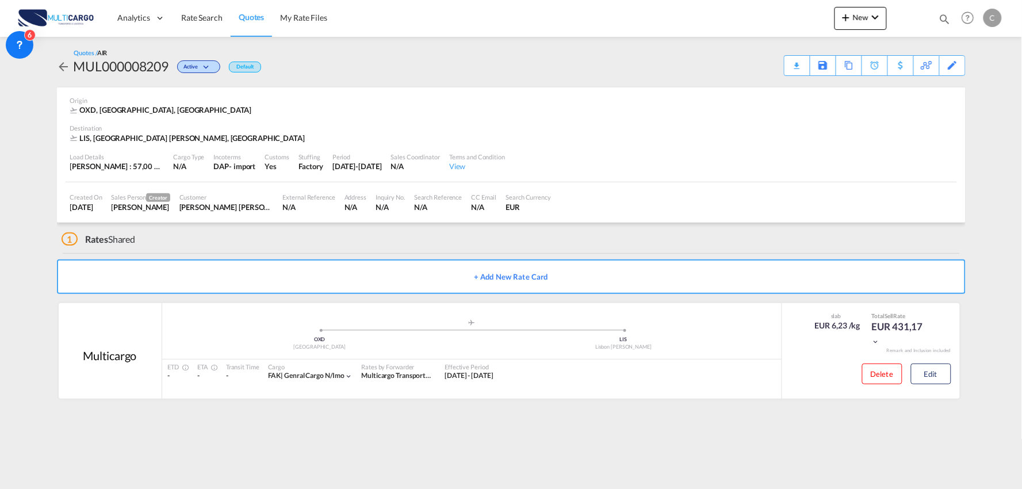
click at [251, 225] on div "1 Rates Shared" at bounding box center [514, 237] width 904 height 28
click at [953, 381] on div "Delete Edit" at bounding box center [872, 376] width 178 height 33
click at [942, 372] on button "Edit" at bounding box center [931, 374] width 40 height 21
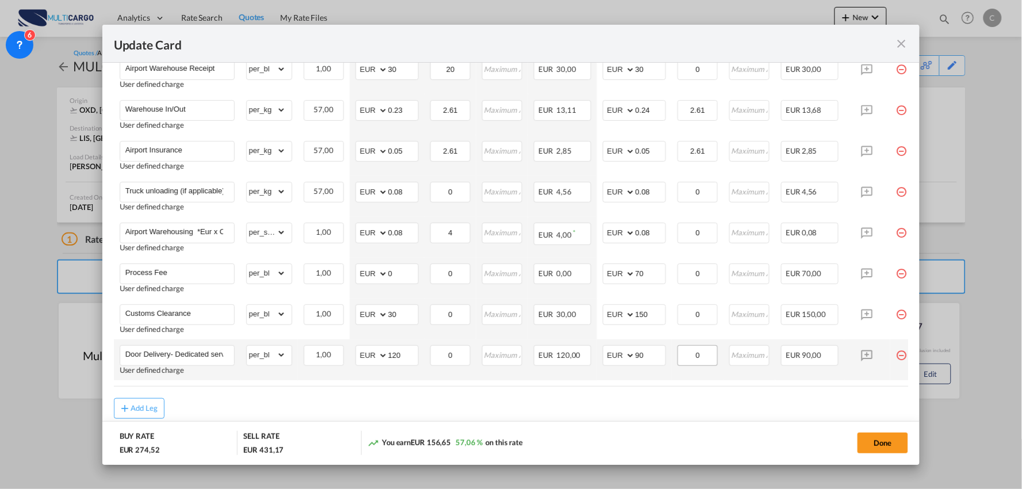
scroll to position [367, 0]
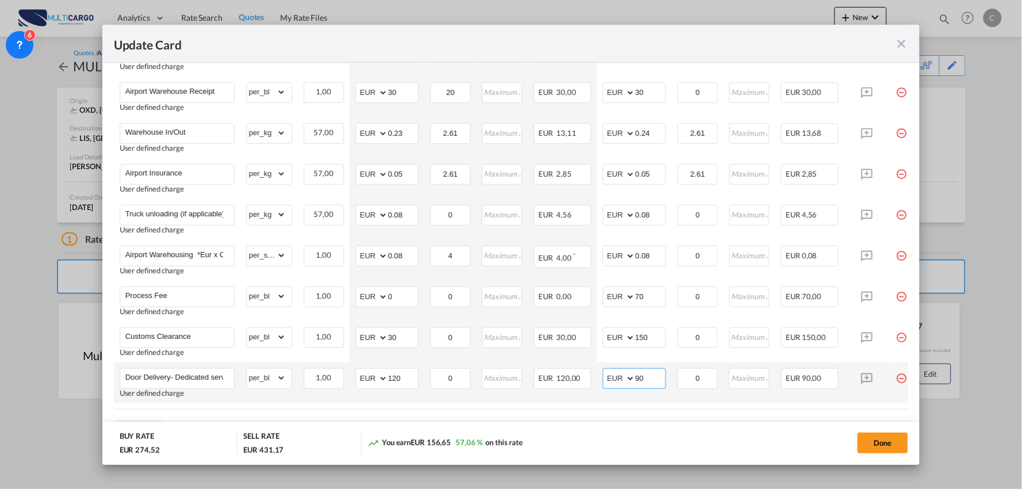
drag, startPoint x: 638, startPoint y: 379, endPoint x: 602, endPoint y: 380, distance: 35.1
click at [607, 380] on md-input-container "AED AFN ALL AMD ANG AOA ARS AUD AWG AZN BAM BBD BDT BGN BHD BIF BMD BND [PERSON…" at bounding box center [634, 378] width 63 height 21
type input "80"
click at [758, 428] on md-dialog-actions "BUY RATE EUR 274,52 SELL RATE EUR 421,17 You earn EUR 146,65 53,42 % on this ra…" at bounding box center [511, 443] width 818 height 44
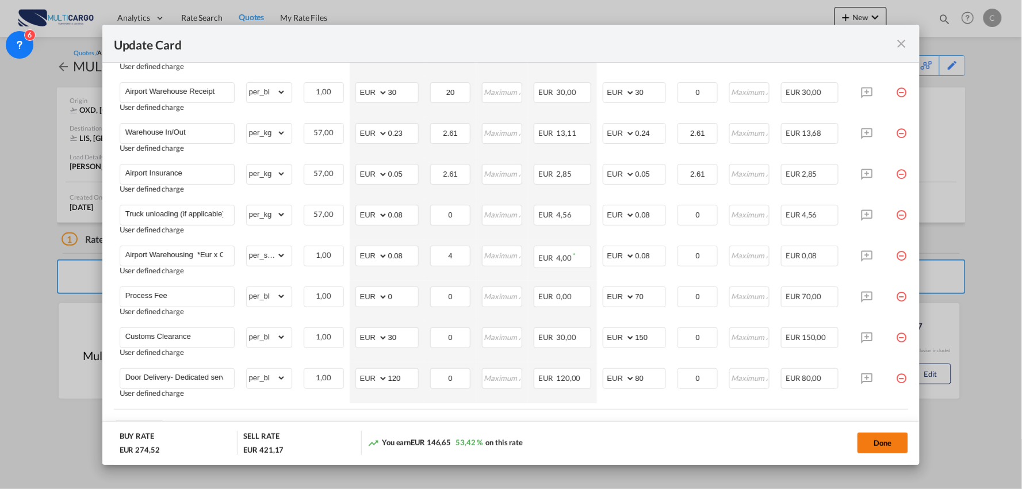
click at [867, 438] on button "Done" at bounding box center [883, 443] width 51 height 21
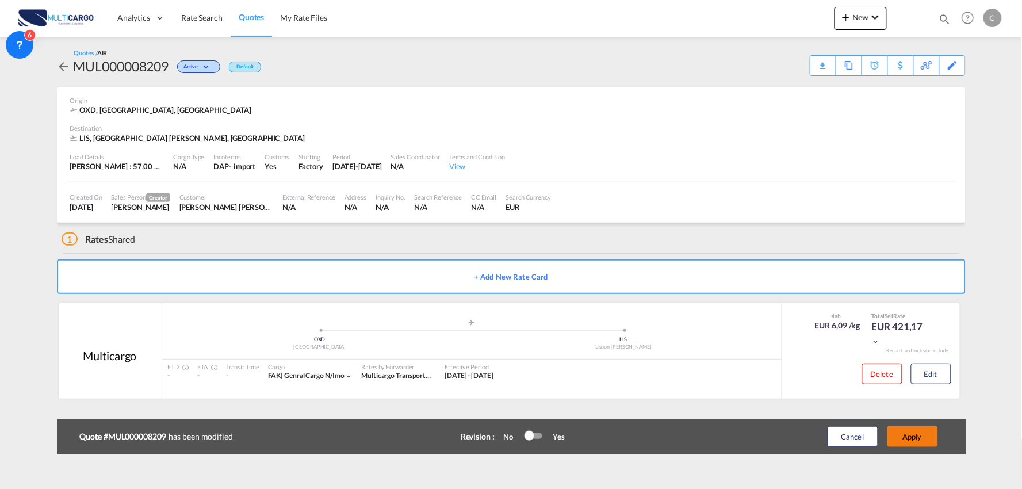
click at [914, 436] on button "Apply" at bounding box center [913, 436] width 51 height 21
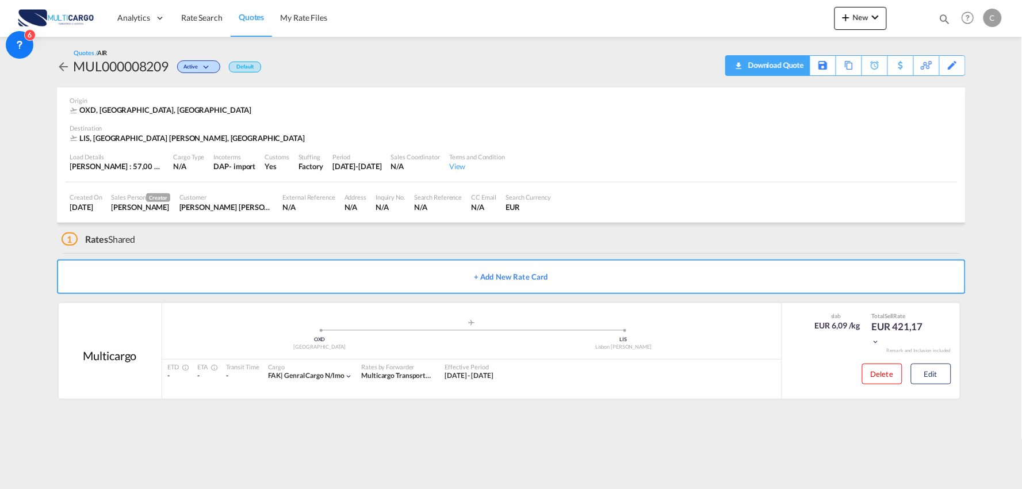
click at [790, 67] on div "Download Quote" at bounding box center [775, 65] width 59 height 18
